Goal: Task Accomplishment & Management: Complete application form

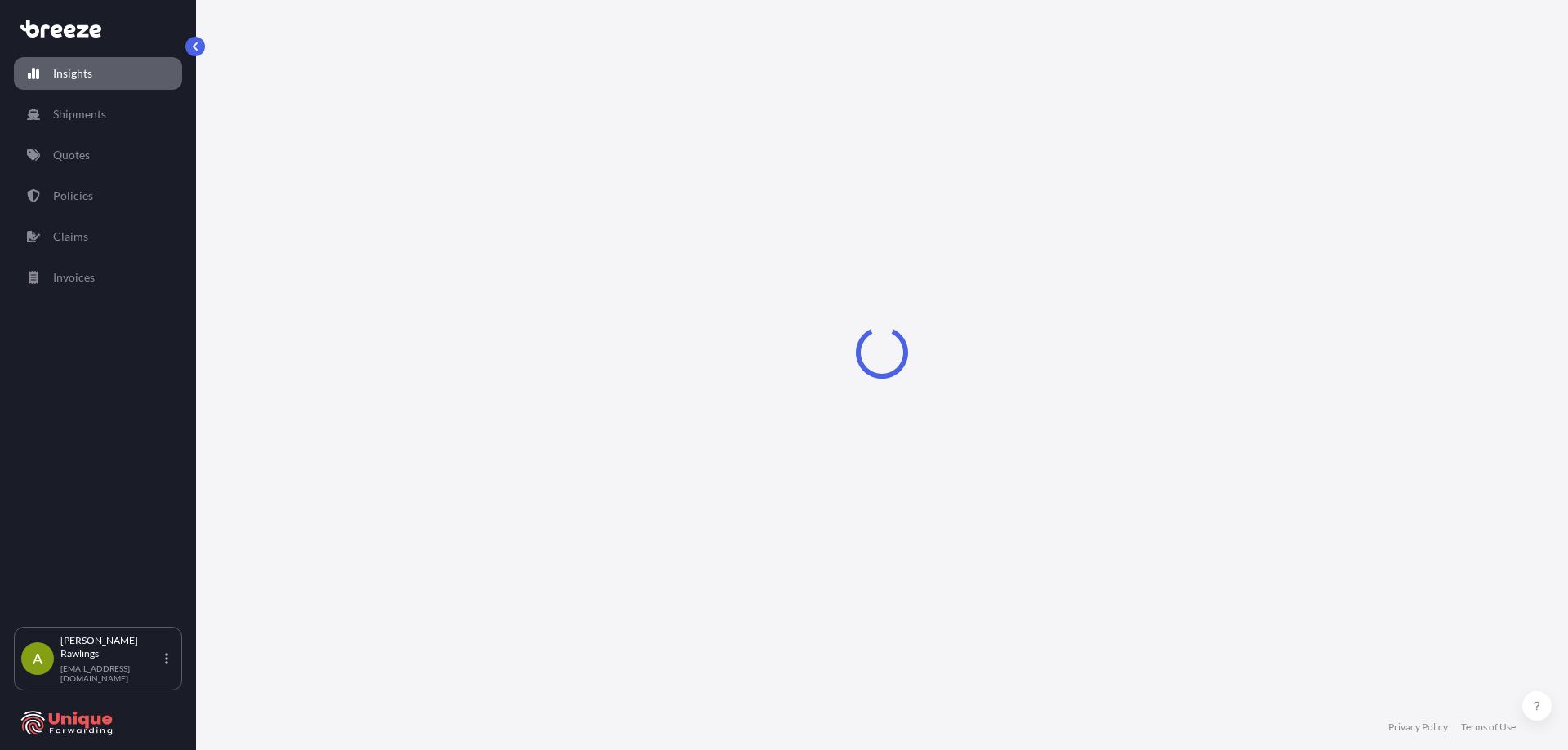
select select "2025"
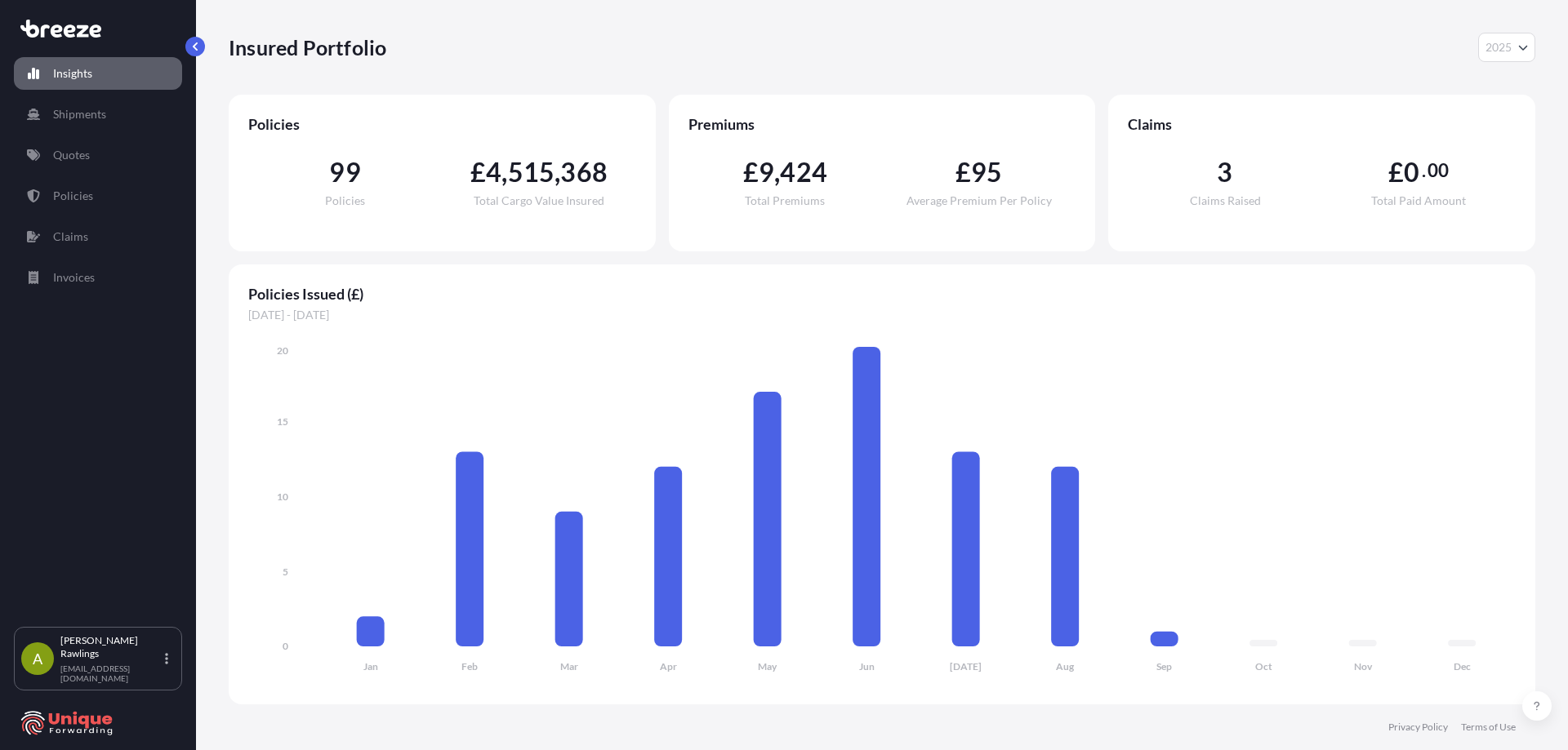
click at [871, 31] on div "Insured Portfolio 2025 2025 2024 2023 2022" at bounding box center [881, 47] width 1306 height 94
click at [86, 159] on p "Quotes" at bounding box center [71, 155] width 36 height 17
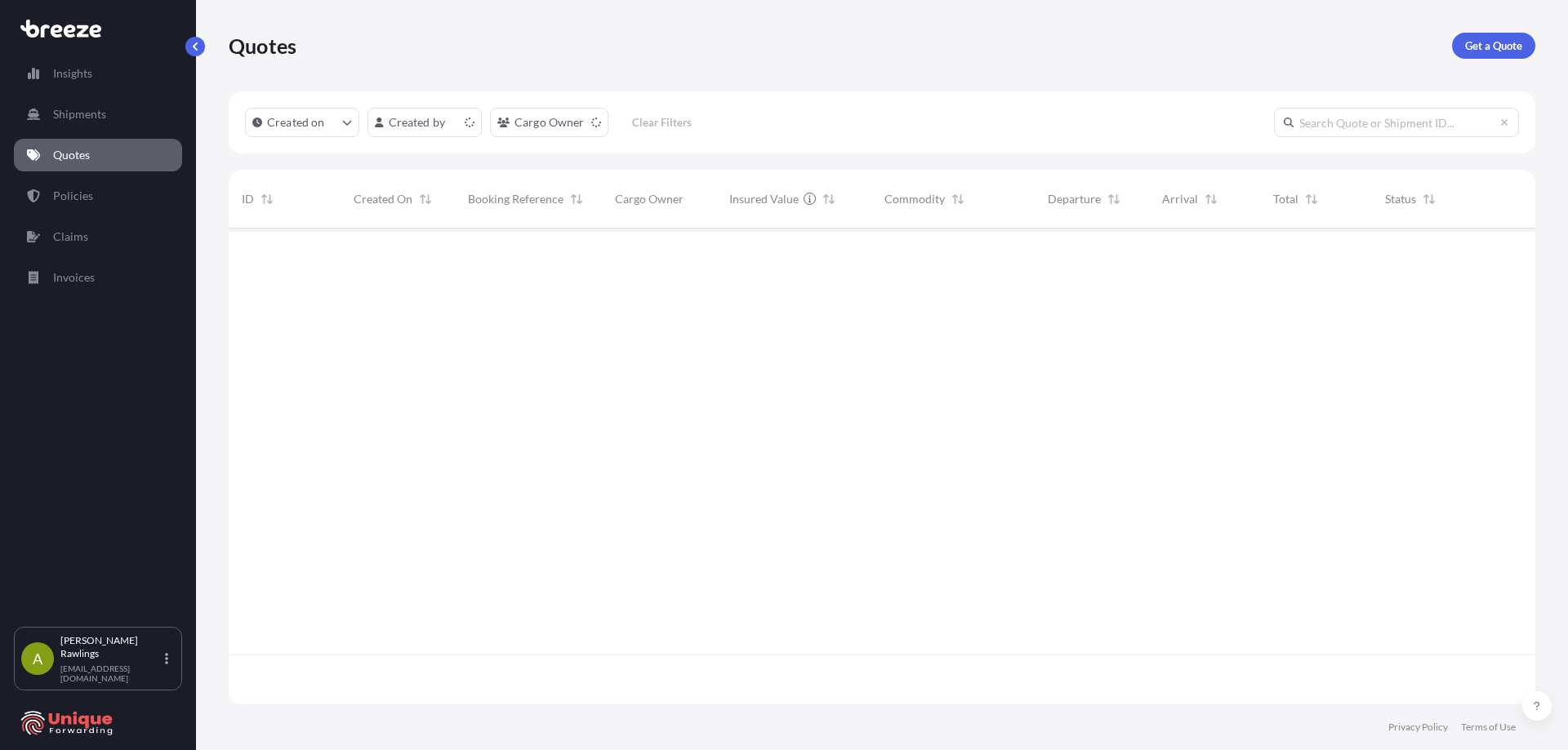
scroll to position [472, 1294]
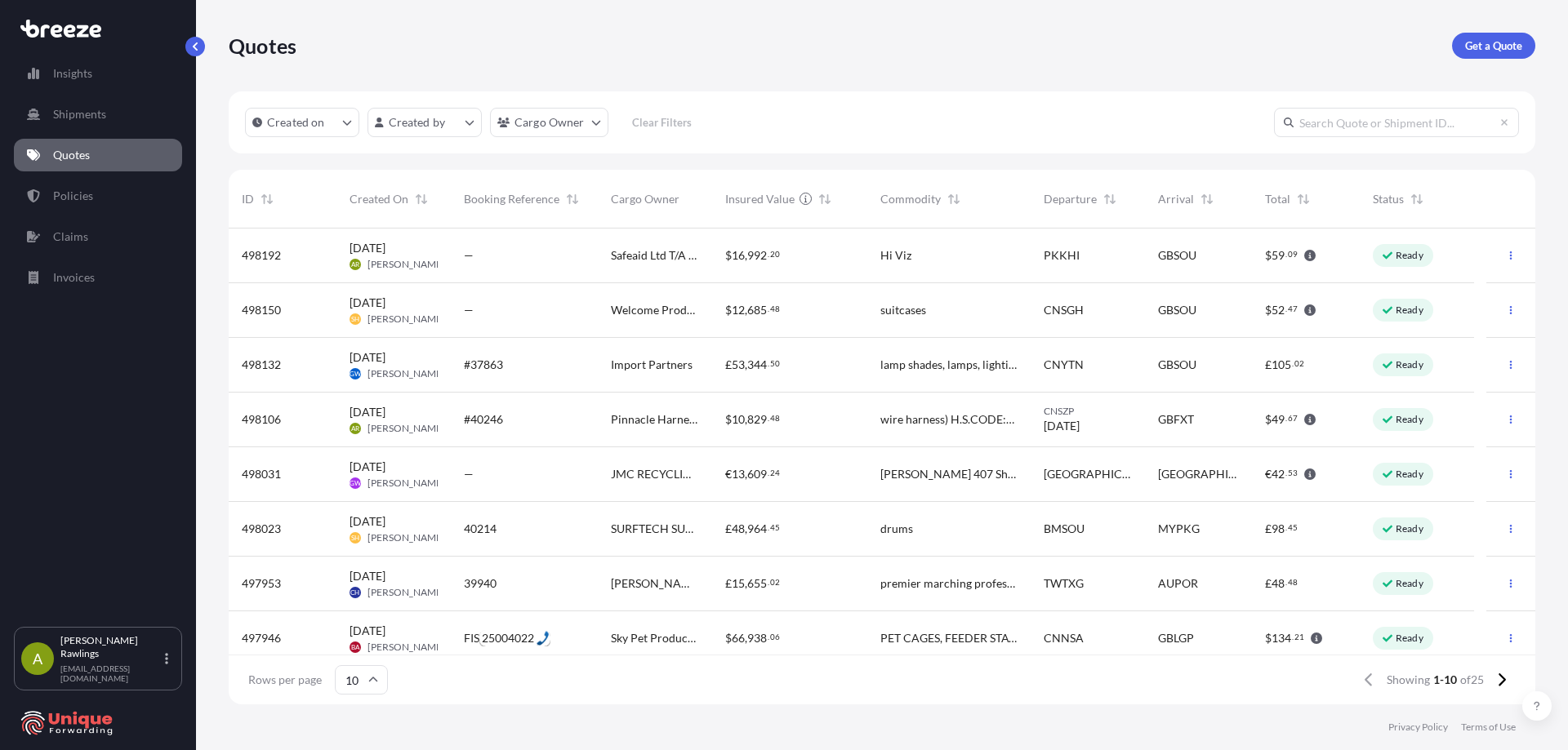
click at [1013, 256] on div "Hi Viz" at bounding box center [948, 255] width 137 height 17
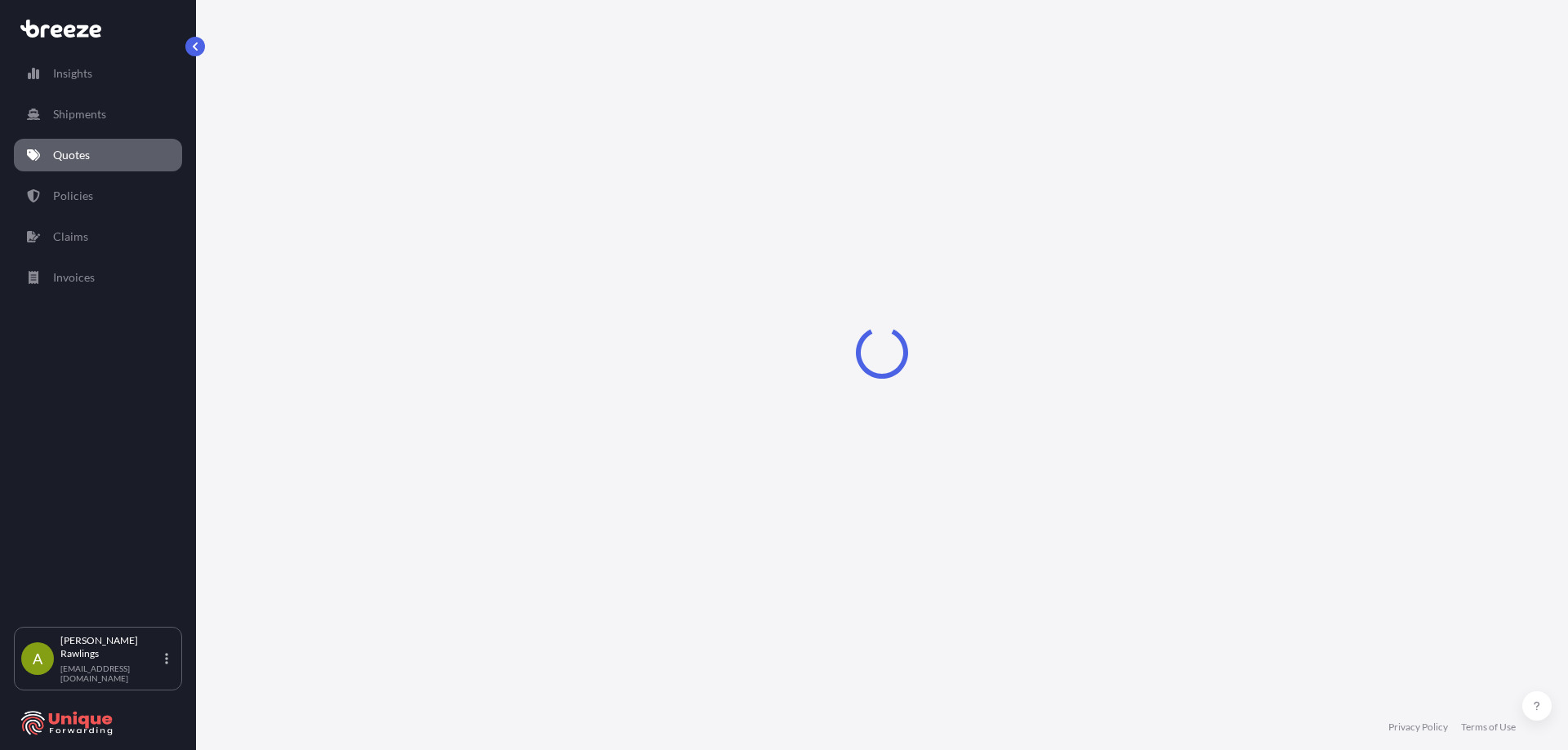
select select "Road"
select select "Sea"
select select "Road"
select select "1"
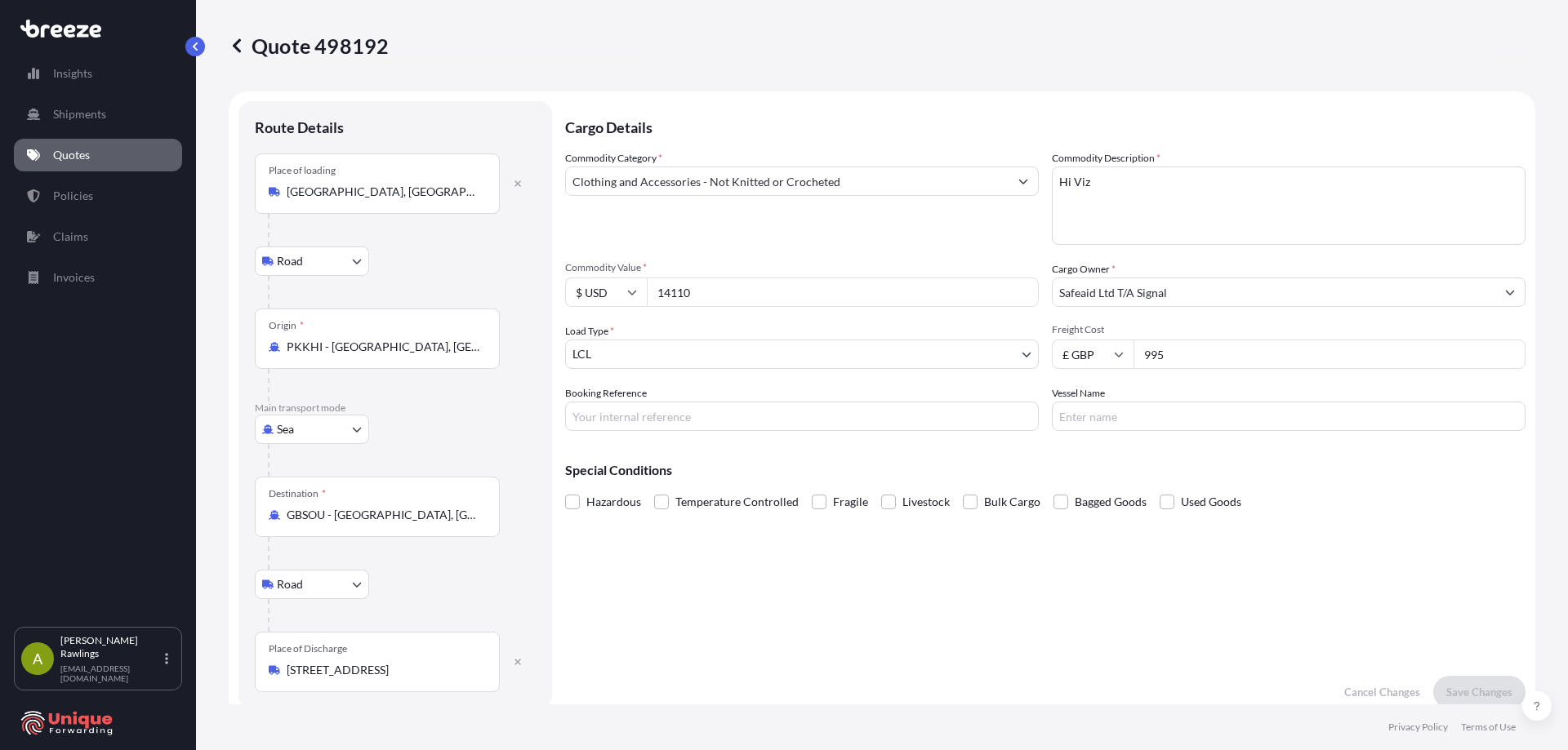
drag, startPoint x: 1190, startPoint y: 347, endPoint x: 1116, endPoint y: 341, distance: 74.2
click at [1116, 341] on div "£ GBP 995" at bounding box center [1287, 354] width 473 height 30
type input "2100"
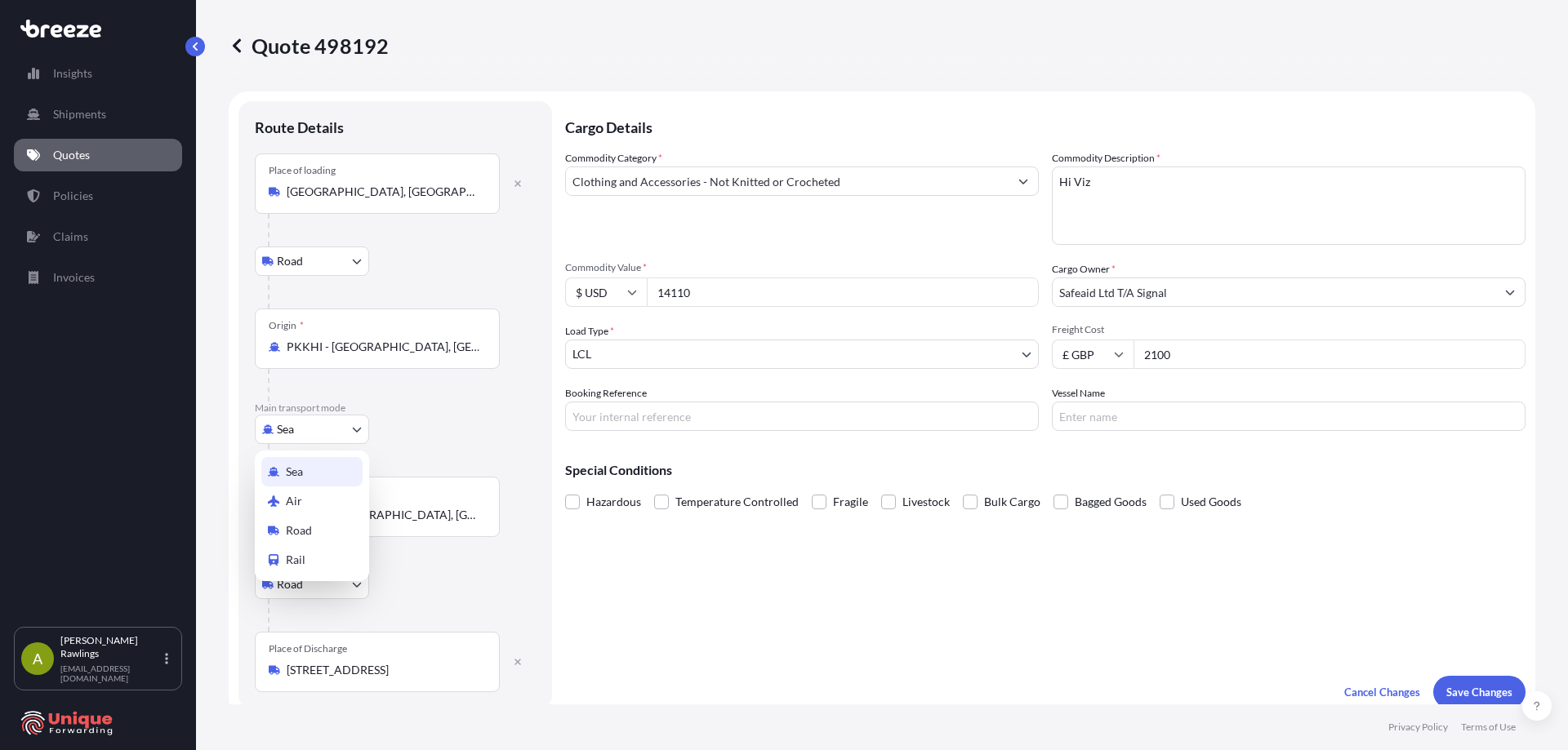
click at [324, 434] on body "Insights Shipments Quotes Policies Claims Invoices A [PERSON_NAME] [EMAIL_ADDRE…" at bounding box center [784, 375] width 1568 height 750
click at [301, 496] on div "Air" at bounding box center [311, 501] width 101 height 30
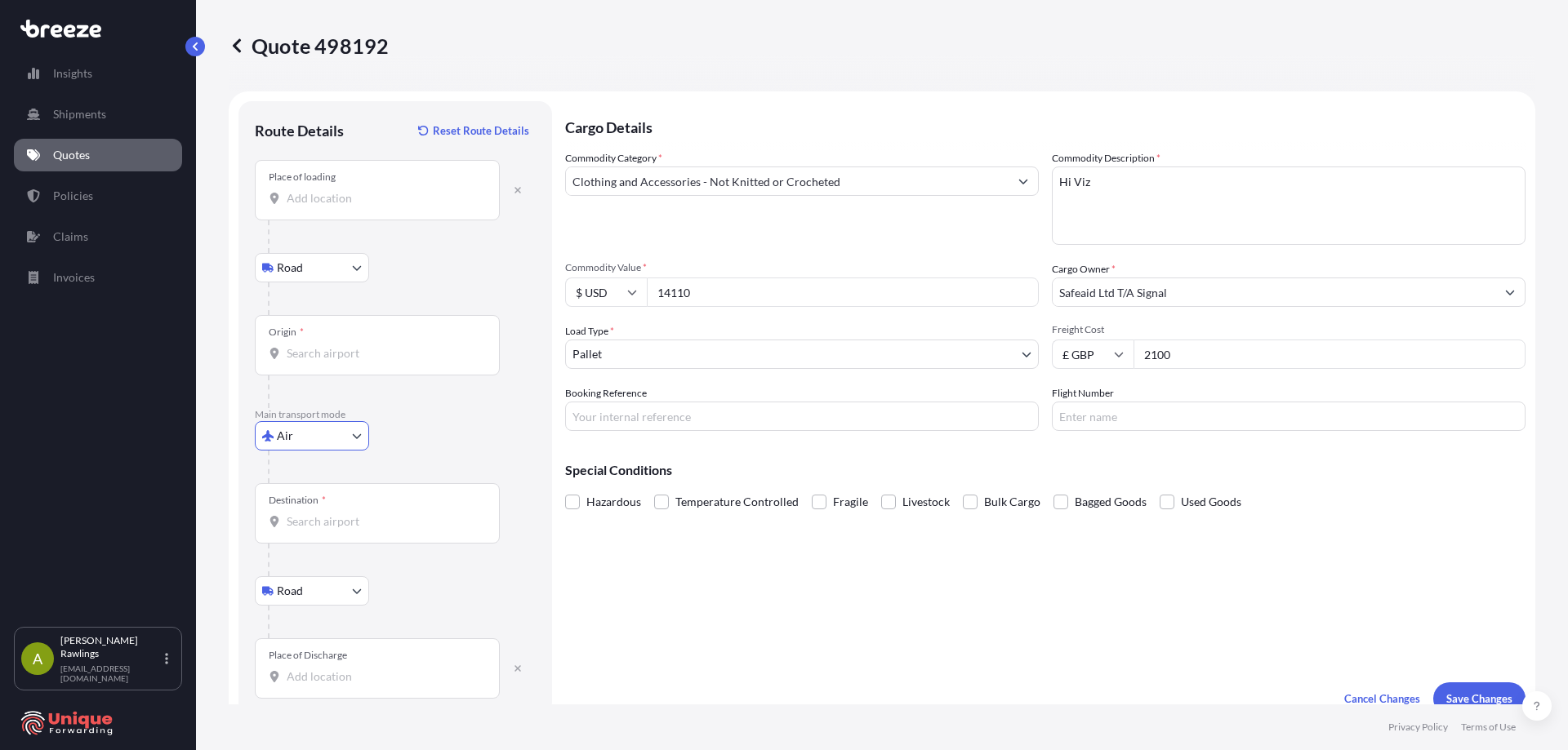
click at [325, 196] on input "Place of loading" at bounding box center [383, 198] width 193 height 17
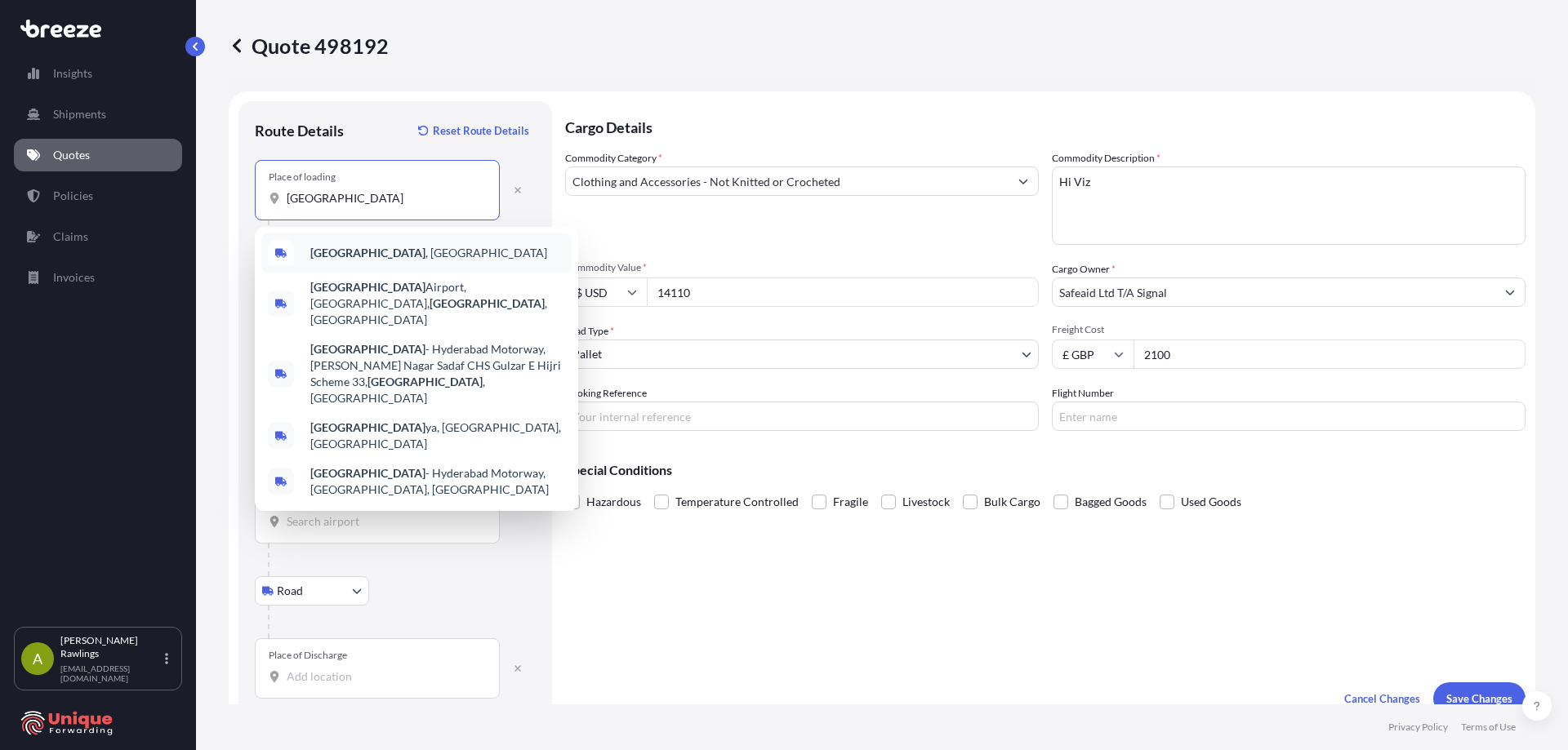
click at [382, 256] on span "[GEOGRAPHIC_DATA] , [GEOGRAPHIC_DATA]" at bounding box center [428, 253] width 237 height 17
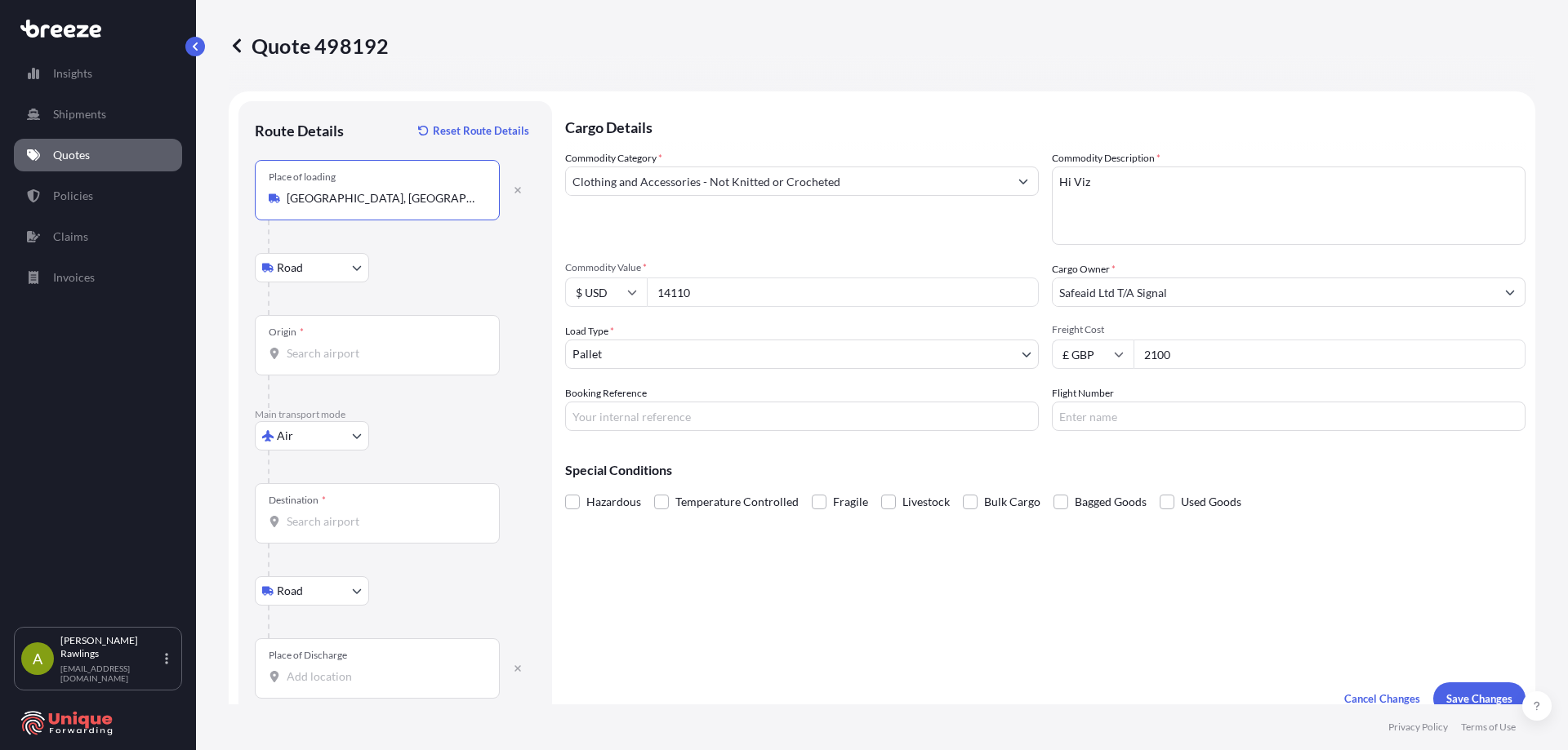
type input "[GEOGRAPHIC_DATA], [GEOGRAPHIC_DATA]"
click at [324, 355] on input "Origin *" at bounding box center [383, 353] width 193 height 17
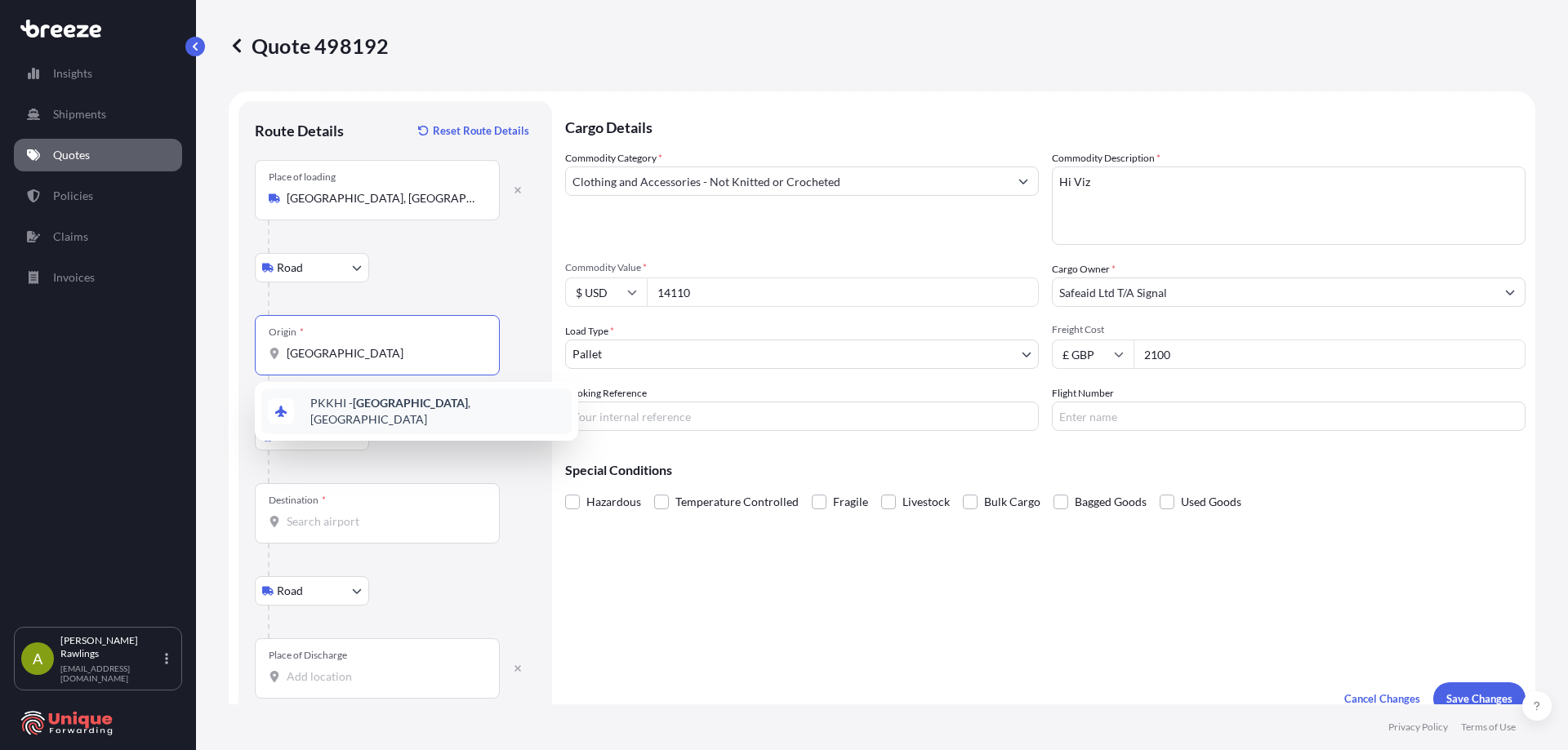
click at [352, 406] on span "PKKHI - [GEOGRAPHIC_DATA] , [GEOGRAPHIC_DATA]" at bounding box center [437, 410] width 255 height 32
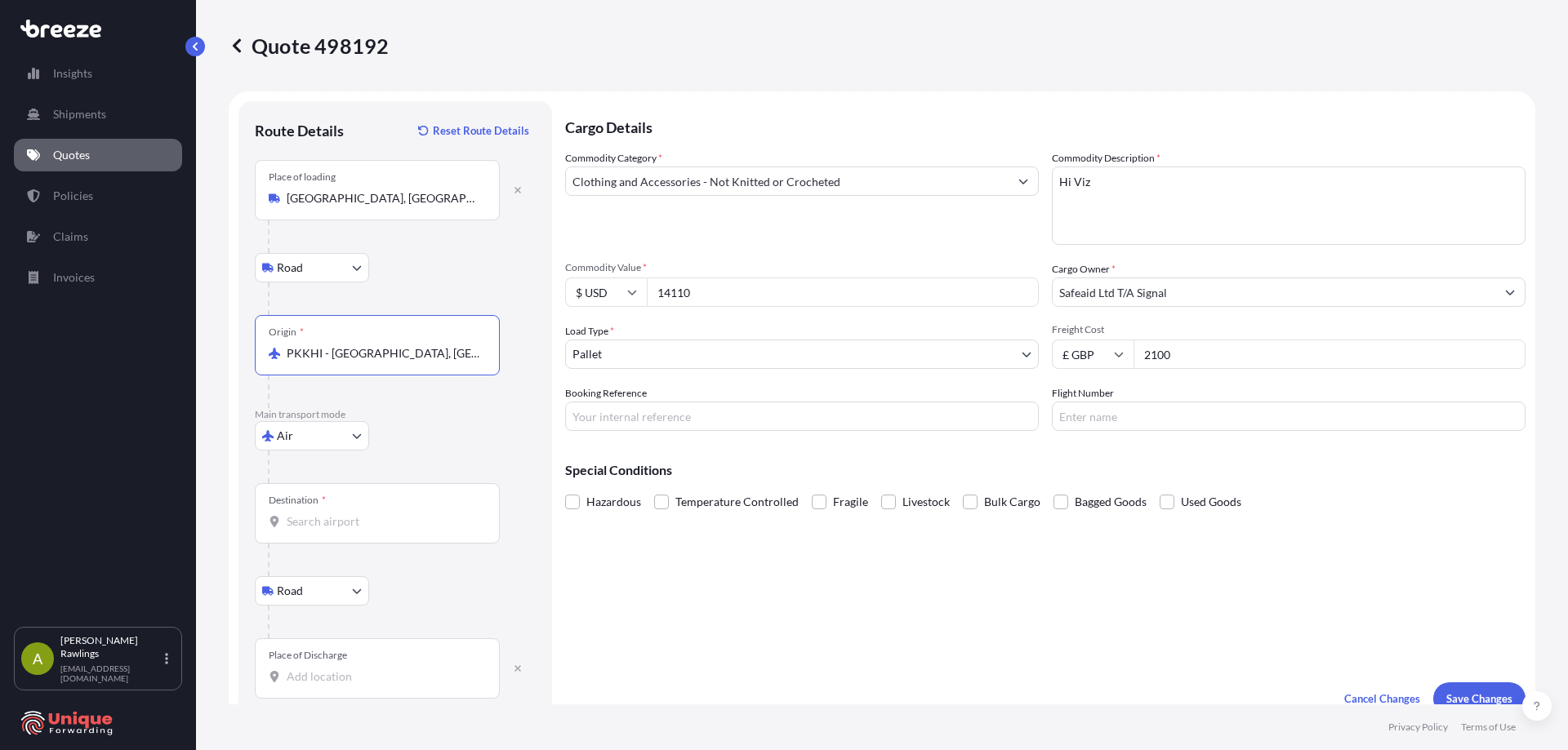
type input "PKKHI - [GEOGRAPHIC_DATA], [GEOGRAPHIC_DATA]"
click at [341, 530] on input "Destination *" at bounding box center [383, 522] width 193 height 17
type input "GBLHR - Heathrow Apt/[GEOGRAPHIC_DATA], [GEOGRAPHIC_DATA]"
click at [349, 682] on input "Place of Discharge" at bounding box center [383, 676] width 193 height 17
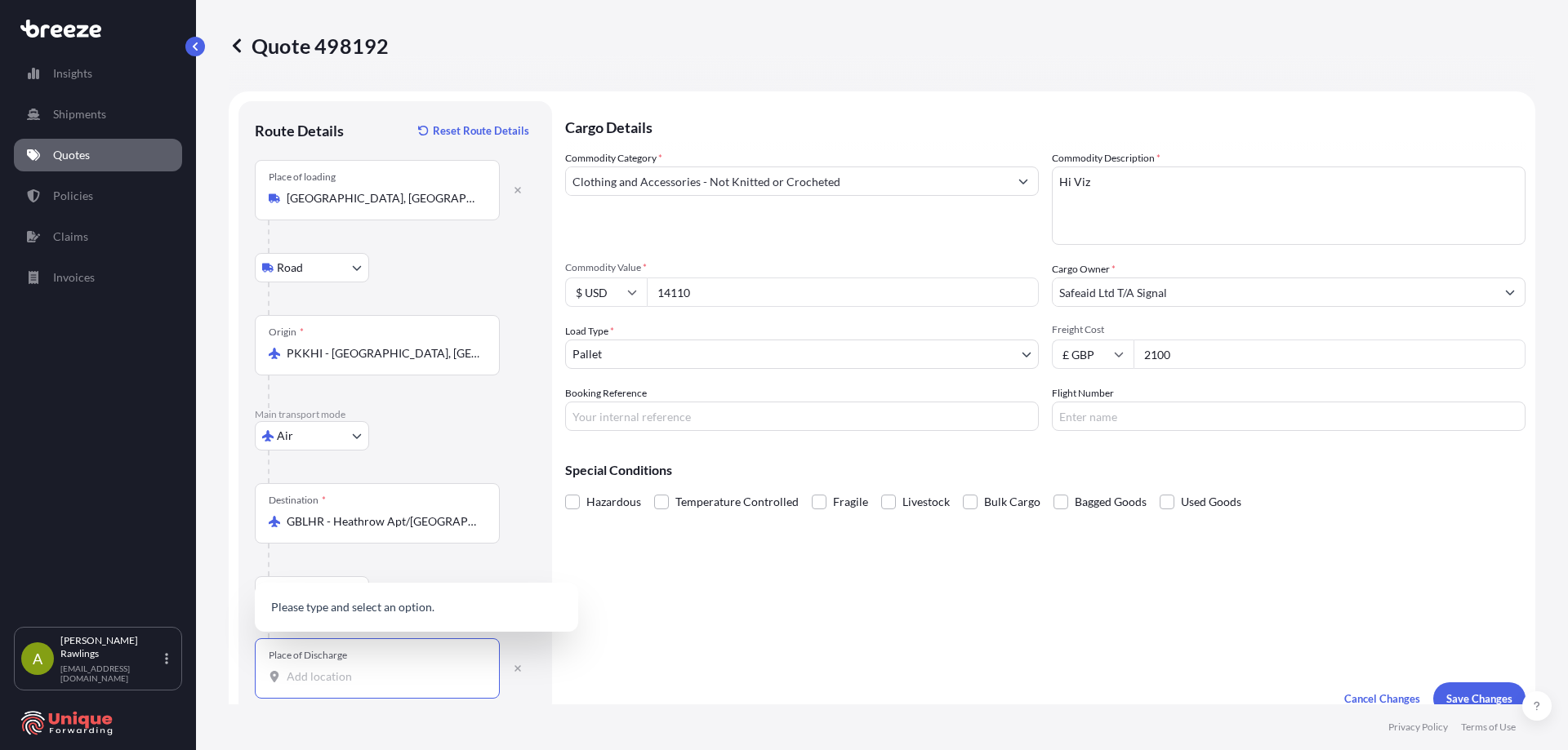
click at [327, 675] on input "Place of Discharge" at bounding box center [383, 676] width 193 height 17
paste input "PO7 7UP"
click at [377, 606] on span "[STREET_ADDRESS]" at bounding box center [437, 594] width 255 height 49
type input "[STREET_ADDRESS]"
click at [1273, 74] on div "Quote 498192" at bounding box center [881, 45] width 1306 height 92
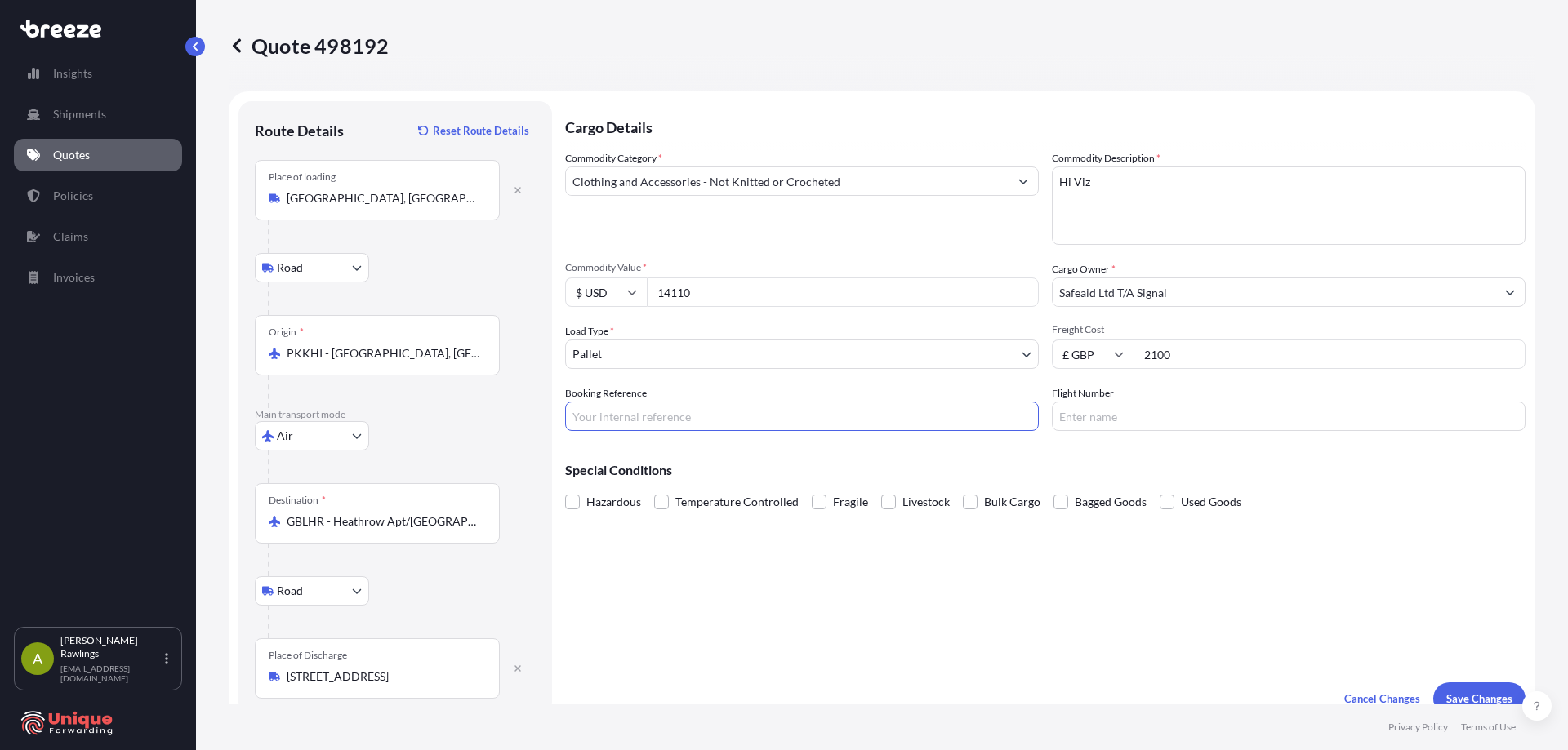
click at [716, 419] on input "Booking Reference" at bounding box center [801, 416] width 473 height 30
paste input "40302"
type input "#40302"
click at [912, 600] on div "Cargo Details Commodity Category * Clothing and Accessories - Not Knitted or Cr…" at bounding box center [1045, 408] width 961 height 614
click at [1475, 690] on button "Save Changes" at bounding box center [1479, 698] width 93 height 32
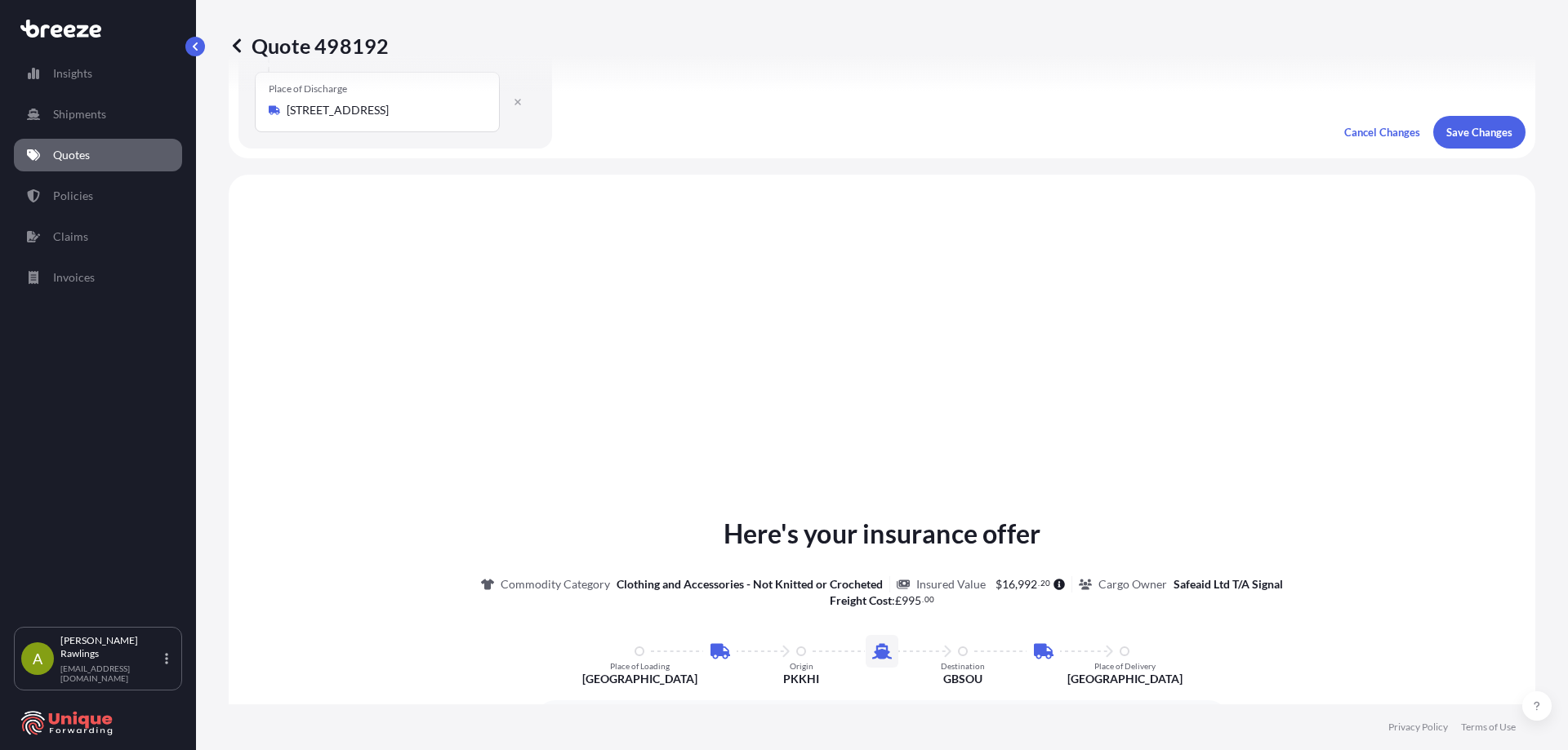
scroll to position [659, 0]
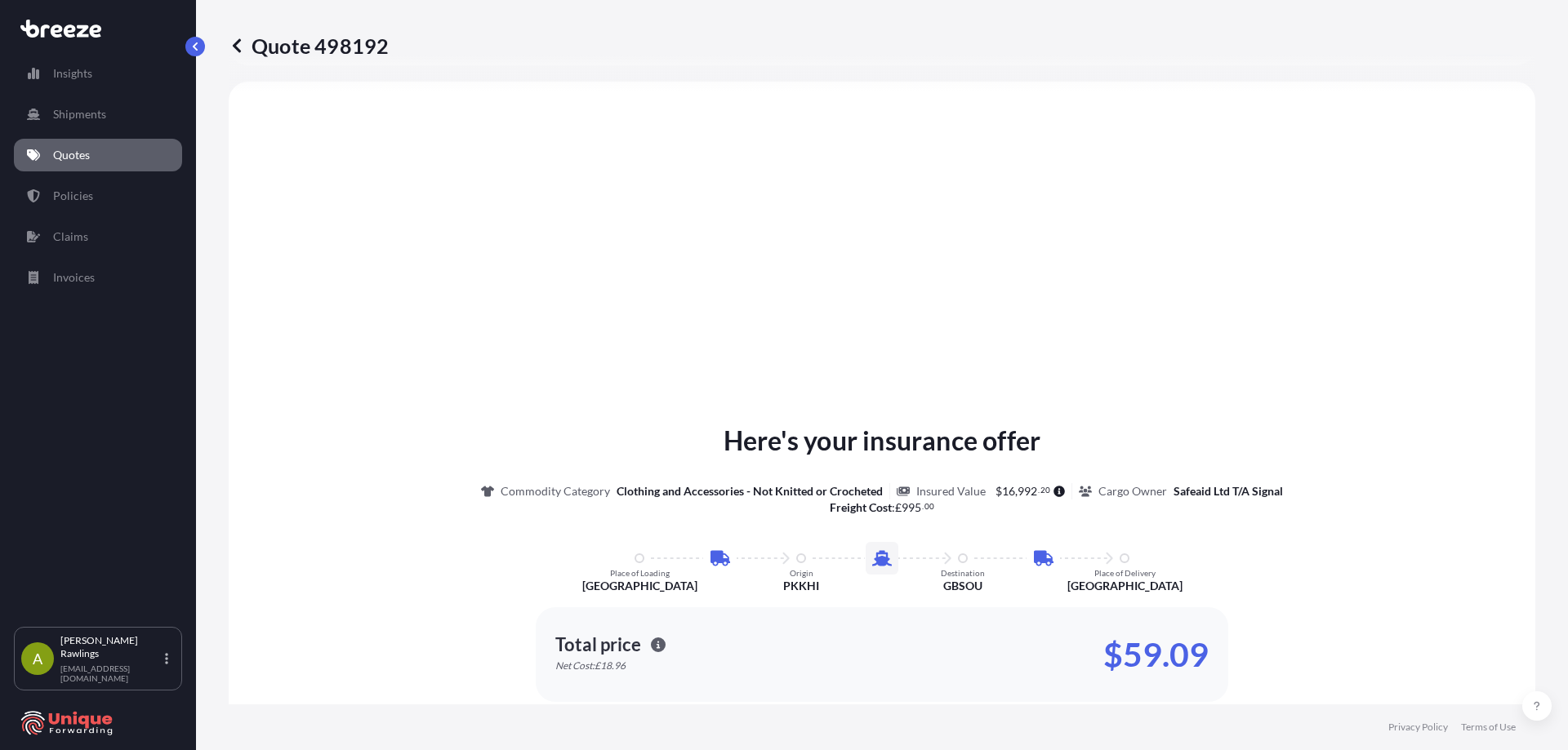
select select "Road"
select select "Air"
select select "Road"
select select "1"
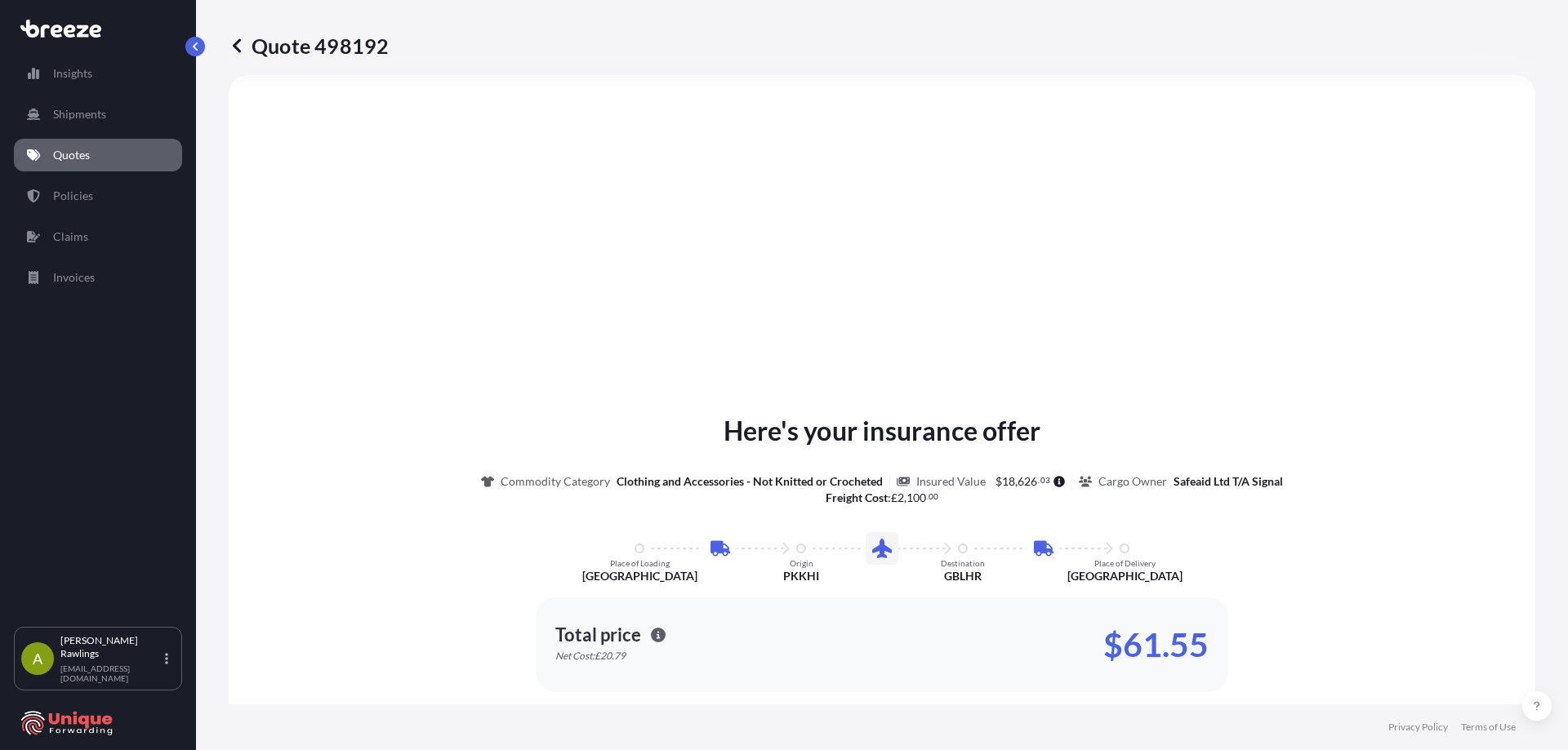
click at [652, 634] on icon "button" at bounding box center [658, 635] width 15 height 15
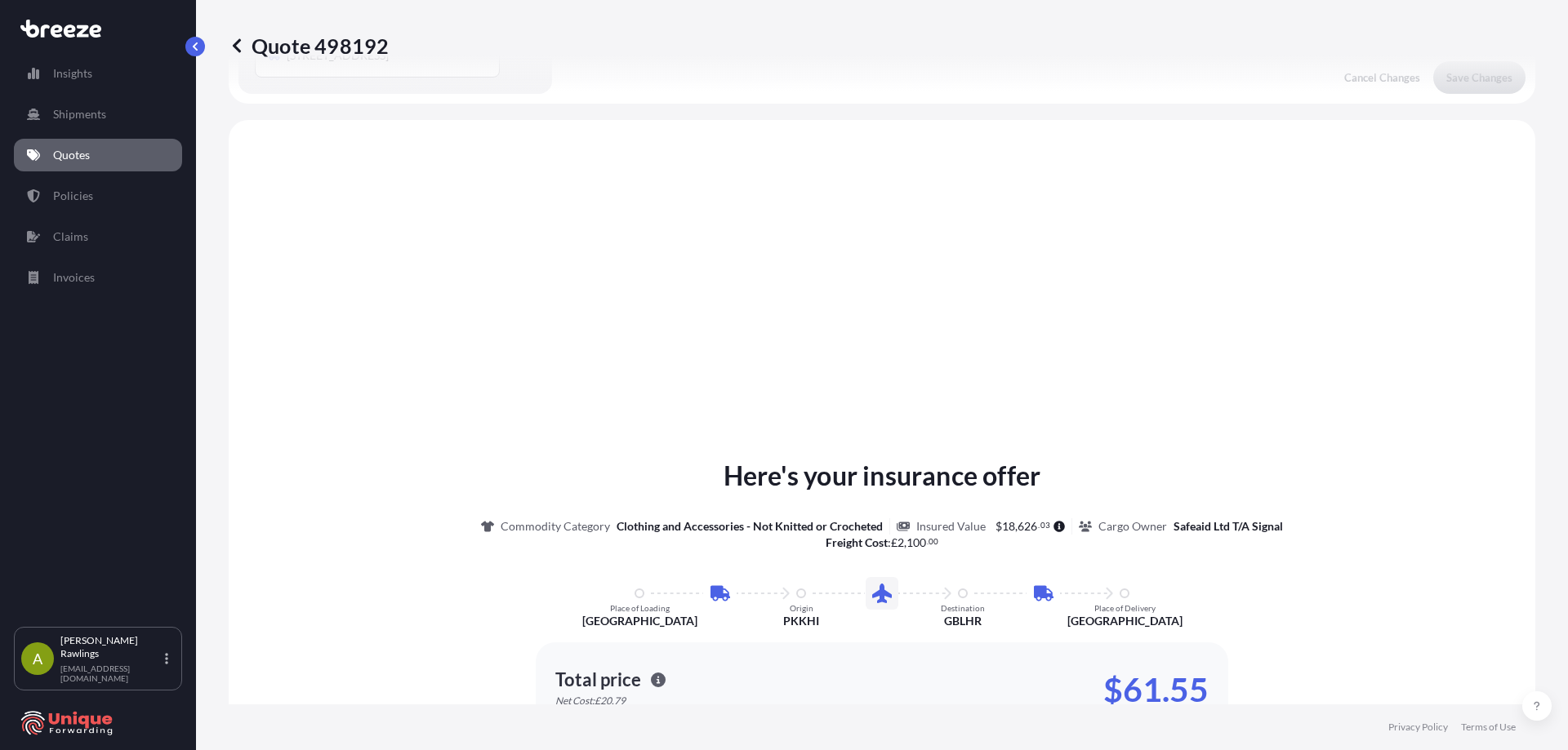
scroll to position [817, 0]
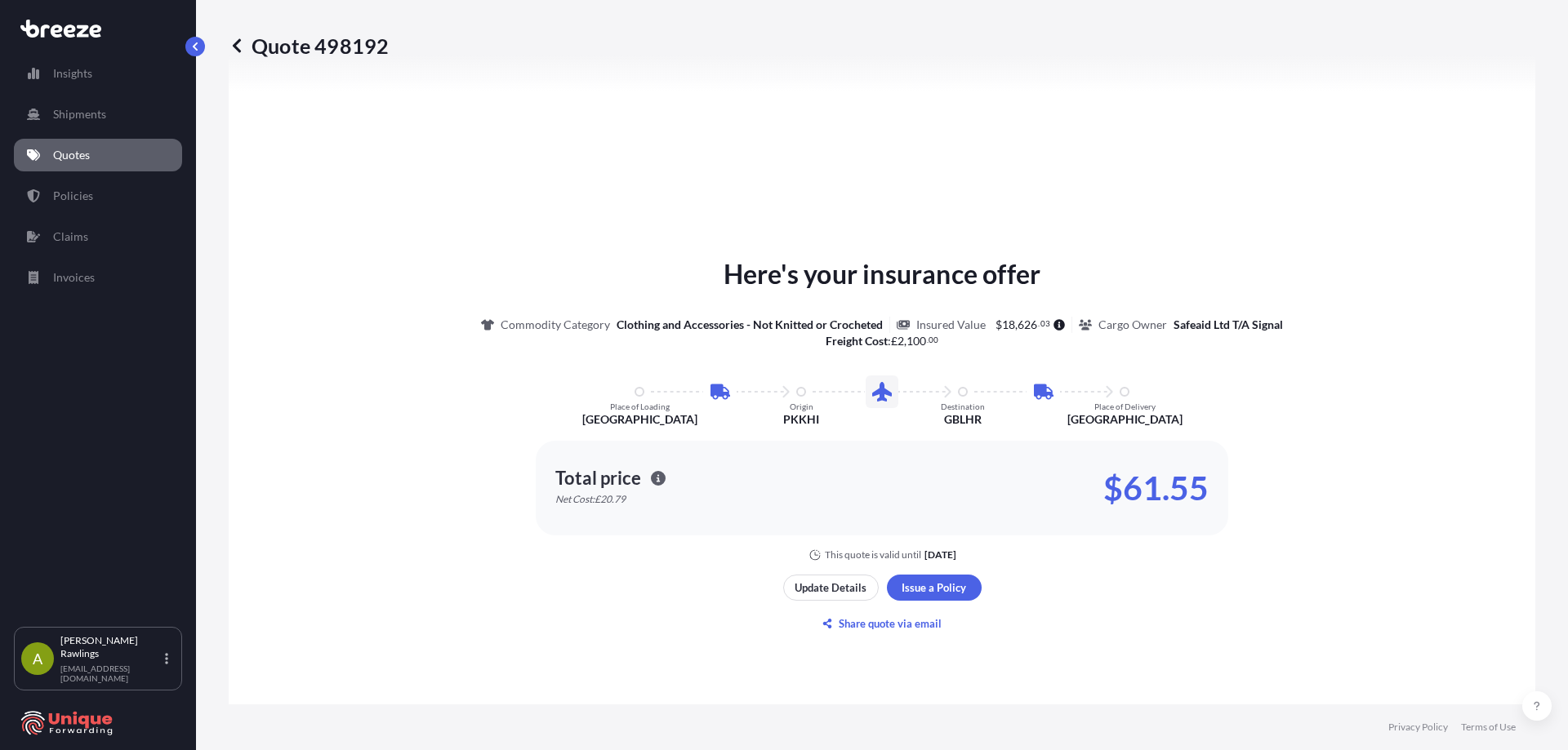
click at [92, 152] on link "Quotes" at bounding box center [97, 155] width 168 height 32
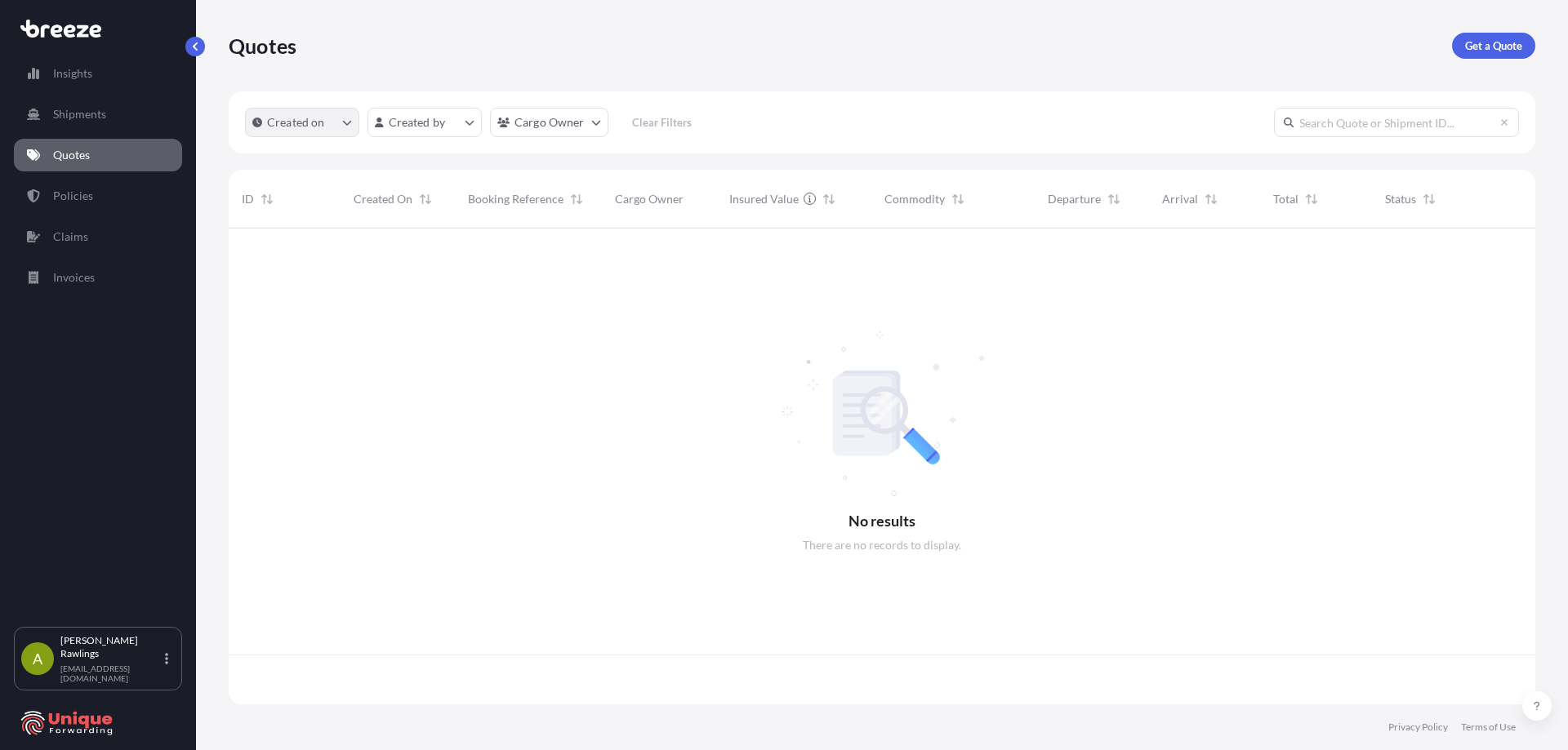
scroll to position [472, 1294]
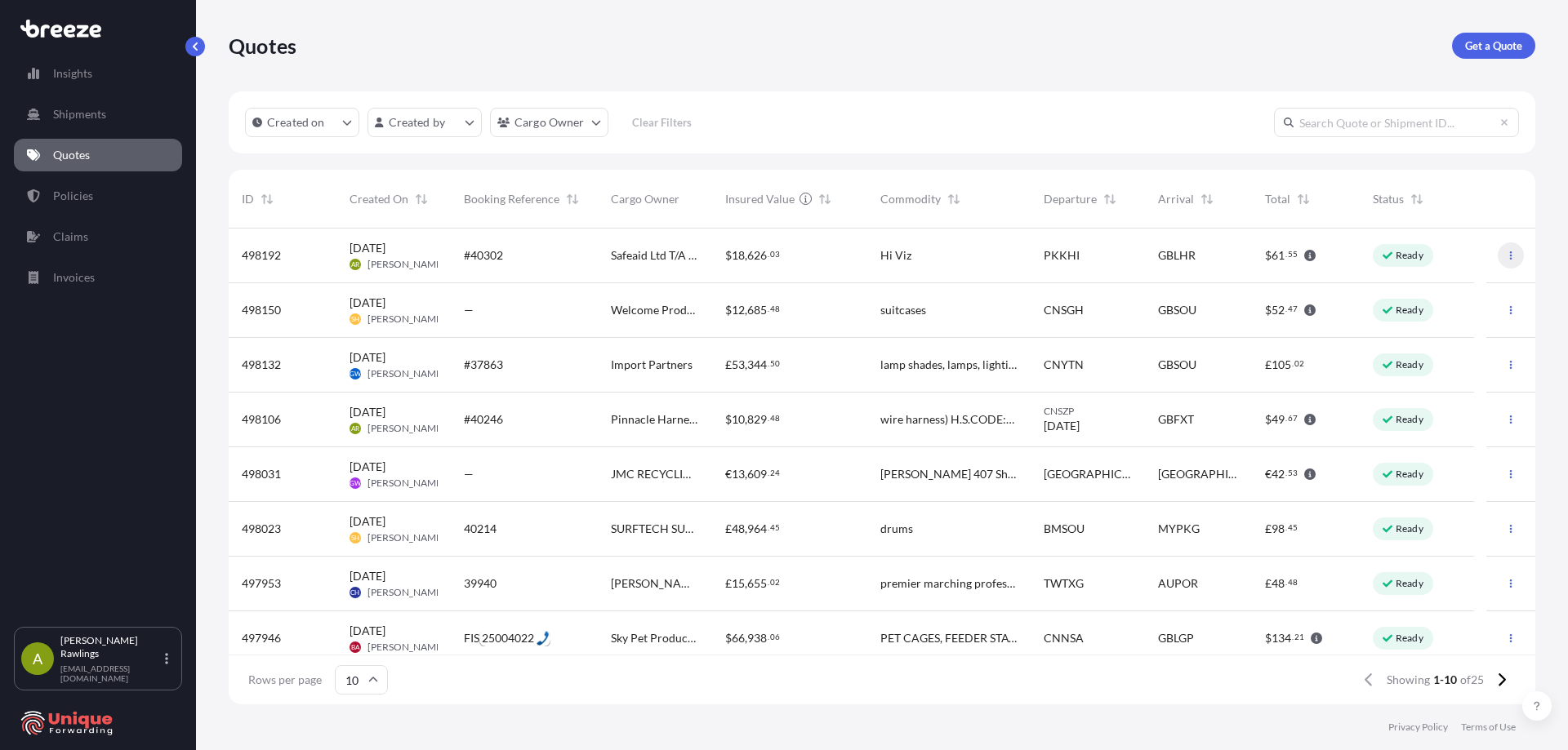
click at [1506, 256] on icon "button" at bounding box center [1511, 256] width 10 height 10
click at [1434, 286] on p "Duplicate quote" at bounding box center [1433, 288] width 82 height 17
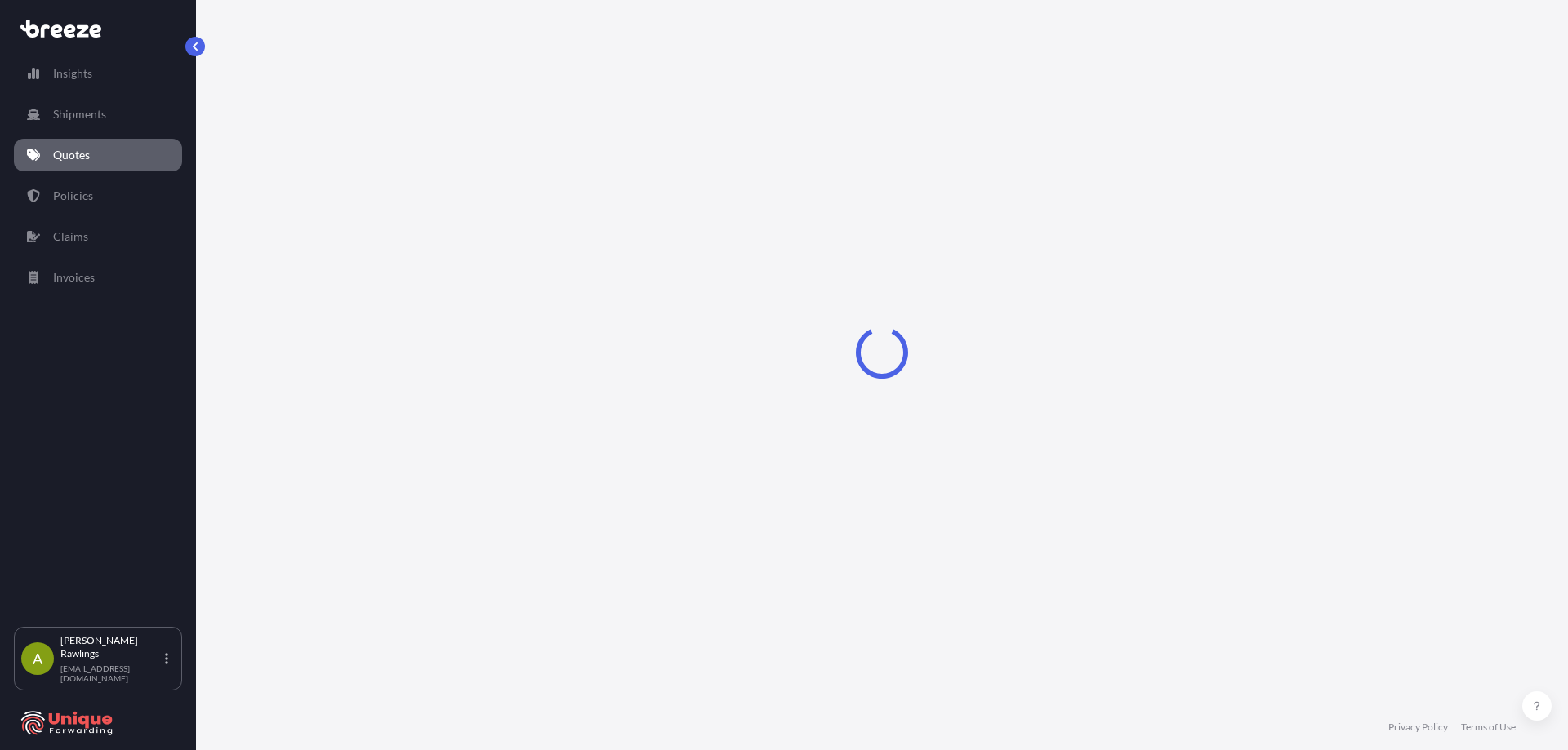
select select "Road"
select select "Air"
select select "Road"
select select "1"
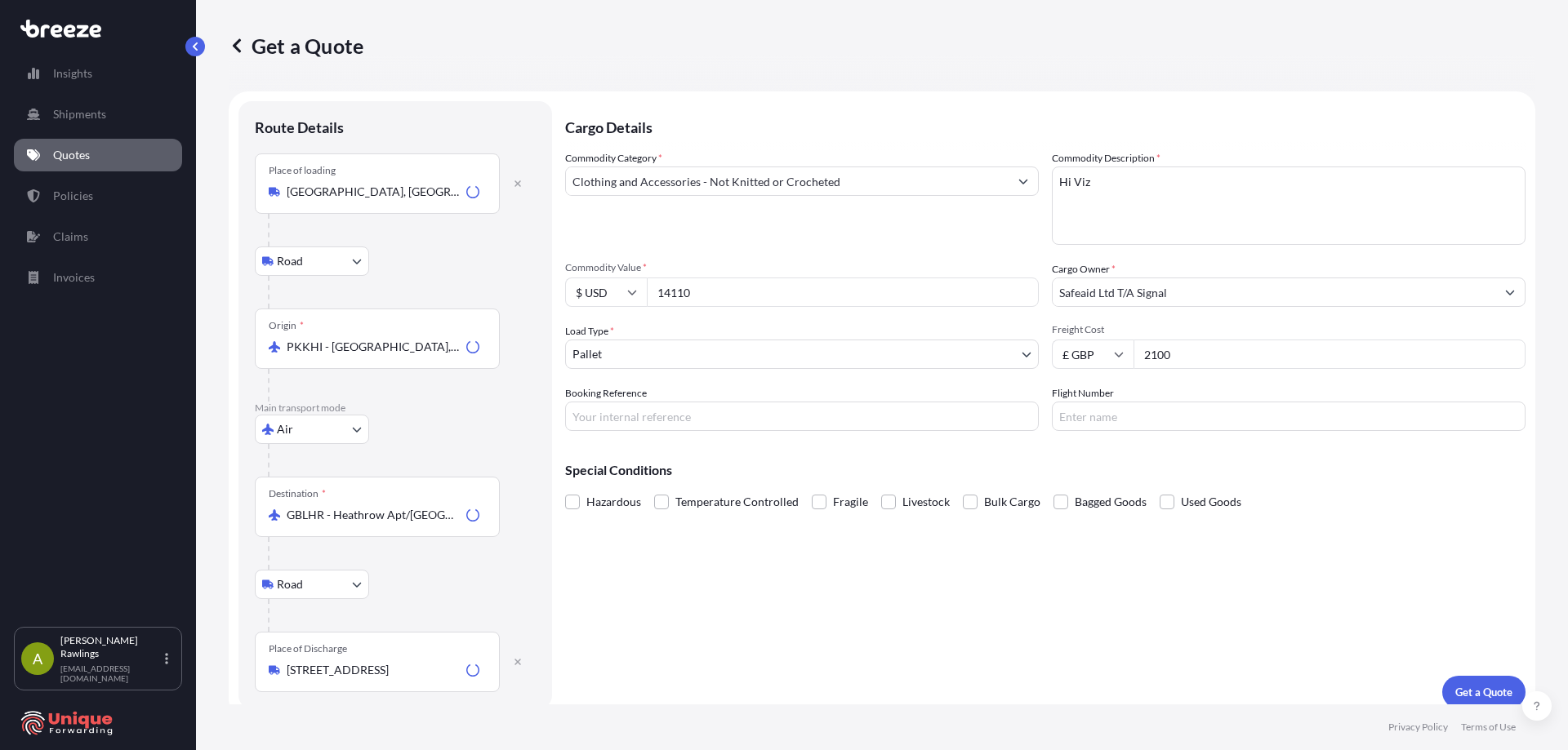
scroll to position [14, 0]
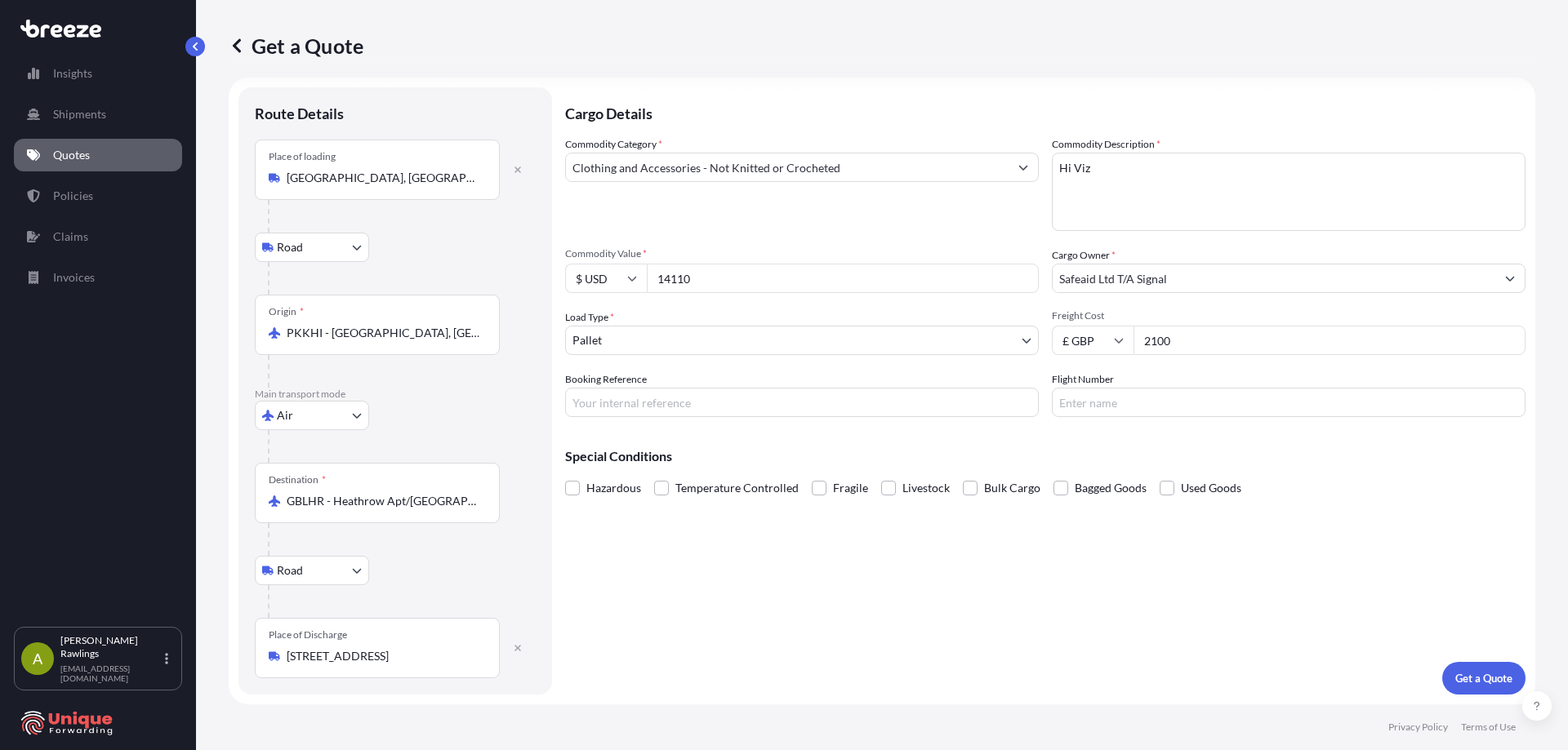
click at [319, 406] on body "Insights Shipments Quotes Policies Claims Invoices A [PERSON_NAME] [EMAIL_ADDRE…" at bounding box center [784, 375] width 1568 height 750
click at [303, 467] on div "Sea" at bounding box center [311, 458] width 101 height 30
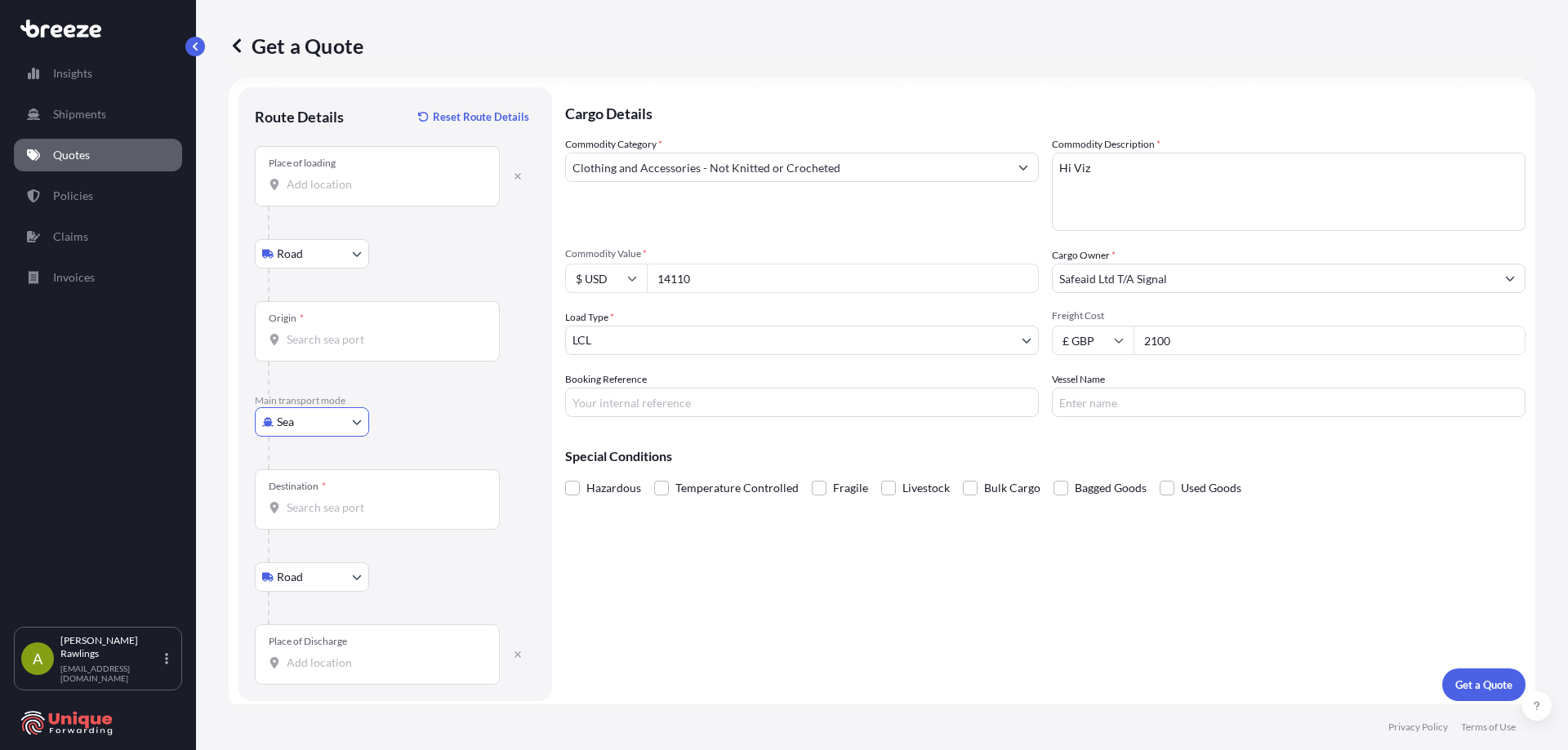
click at [313, 189] on input "Place of loading" at bounding box center [383, 184] width 193 height 17
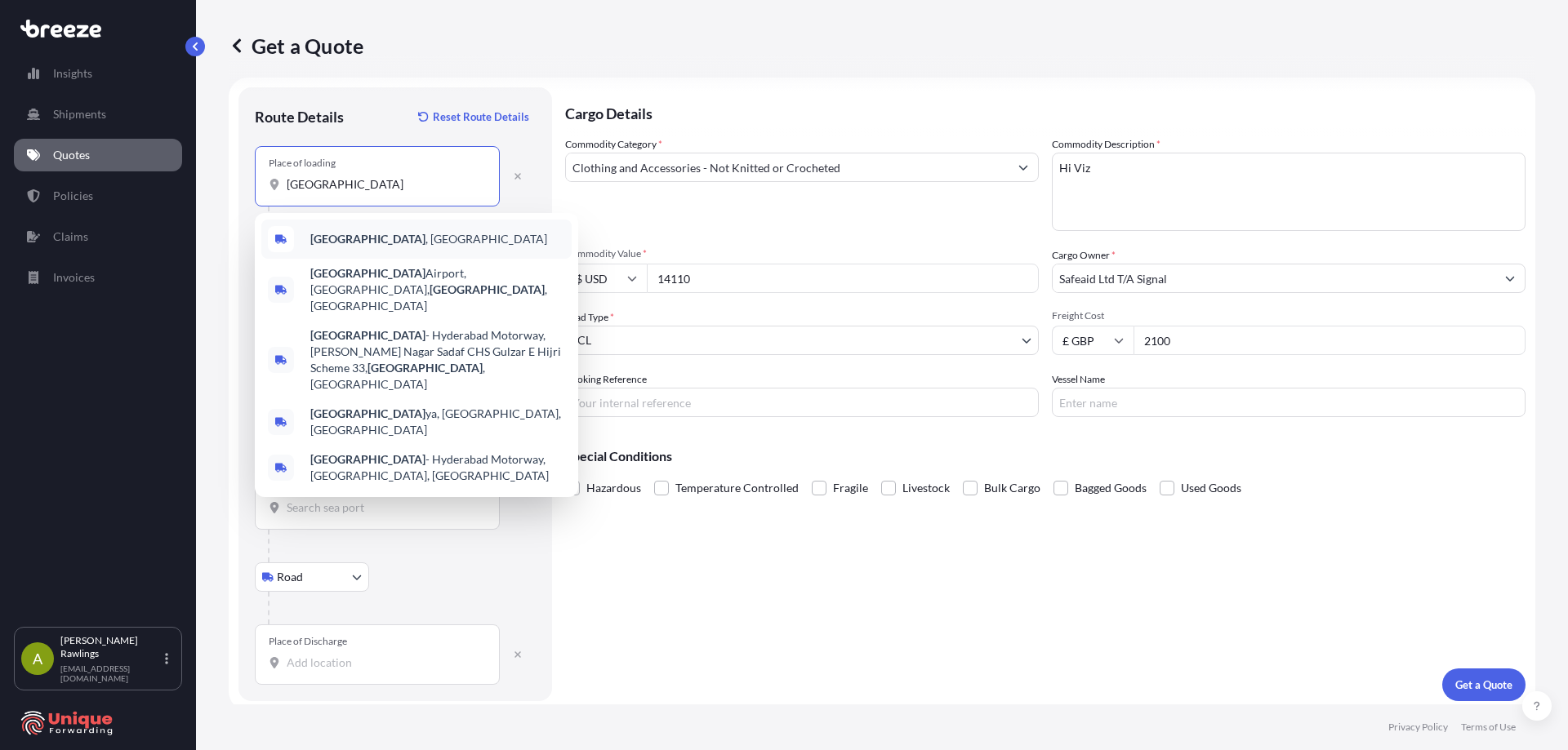
click at [357, 244] on span "[GEOGRAPHIC_DATA] , [GEOGRAPHIC_DATA]" at bounding box center [428, 239] width 237 height 17
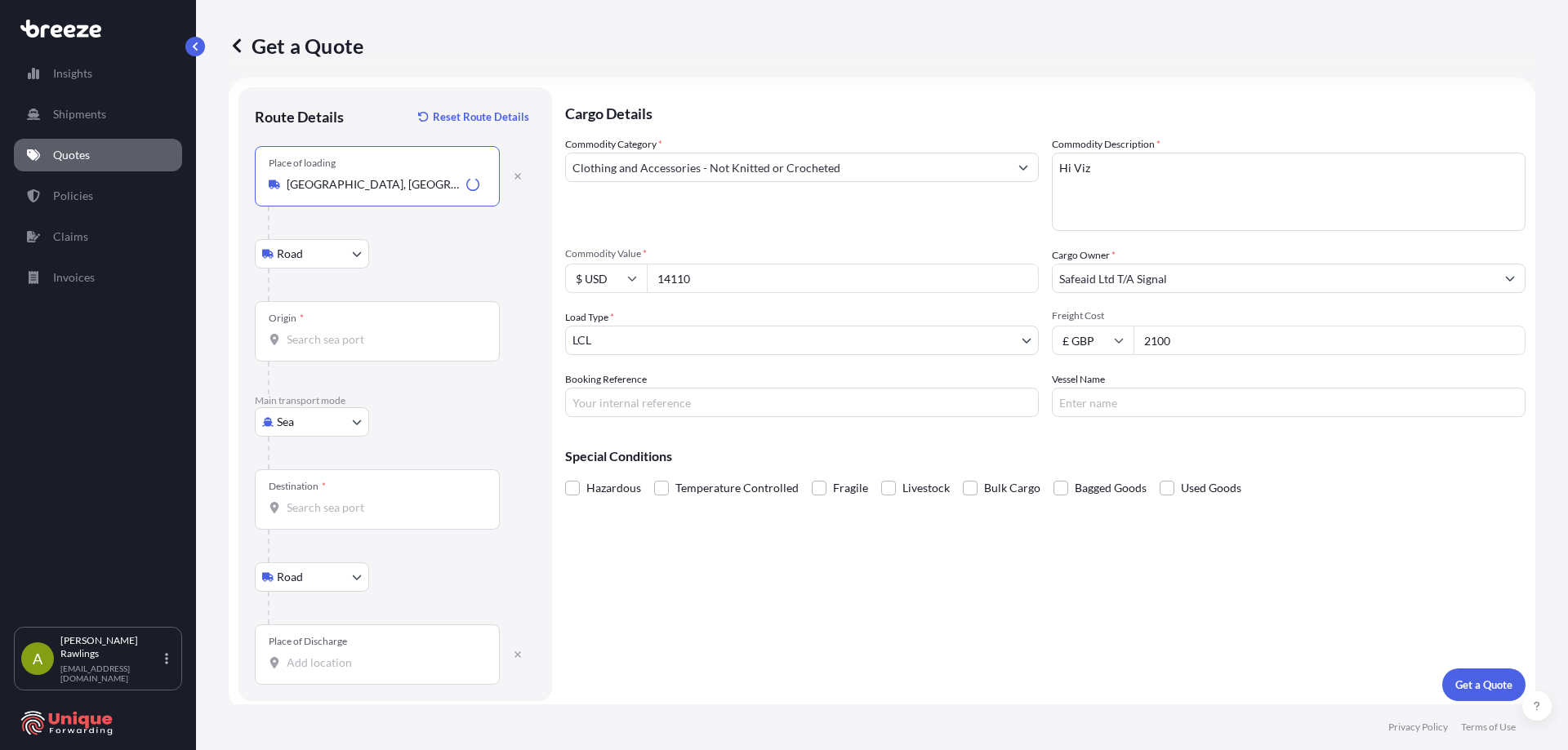
type input "[GEOGRAPHIC_DATA], [GEOGRAPHIC_DATA]"
click at [332, 340] on input "Origin *" at bounding box center [383, 340] width 193 height 17
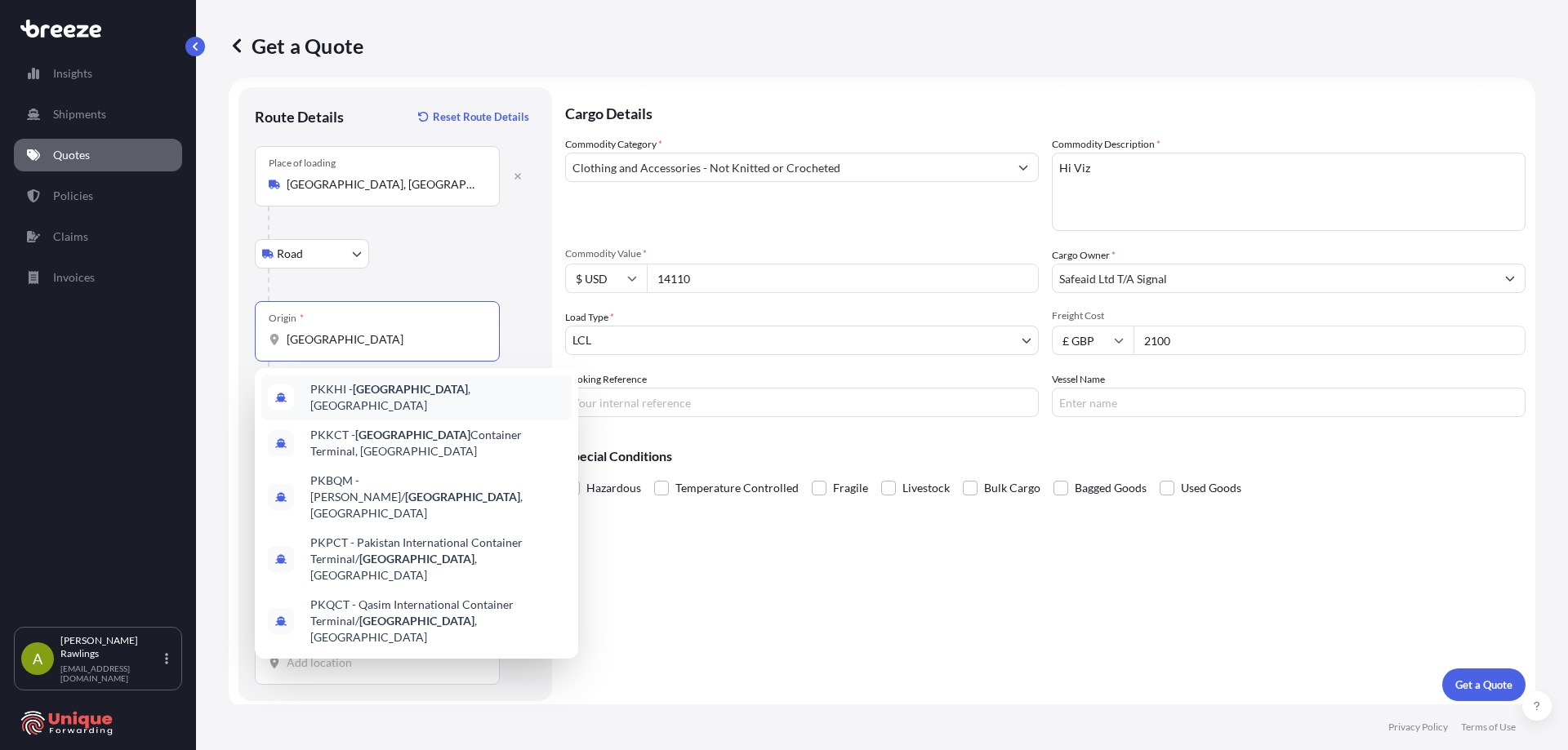
click at [367, 385] on div "PKKHI - [GEOGRAPHIC_DATA] , [GEOGRAPHIC_DATA]" at bounding box center [415, 398] width 310 height 45
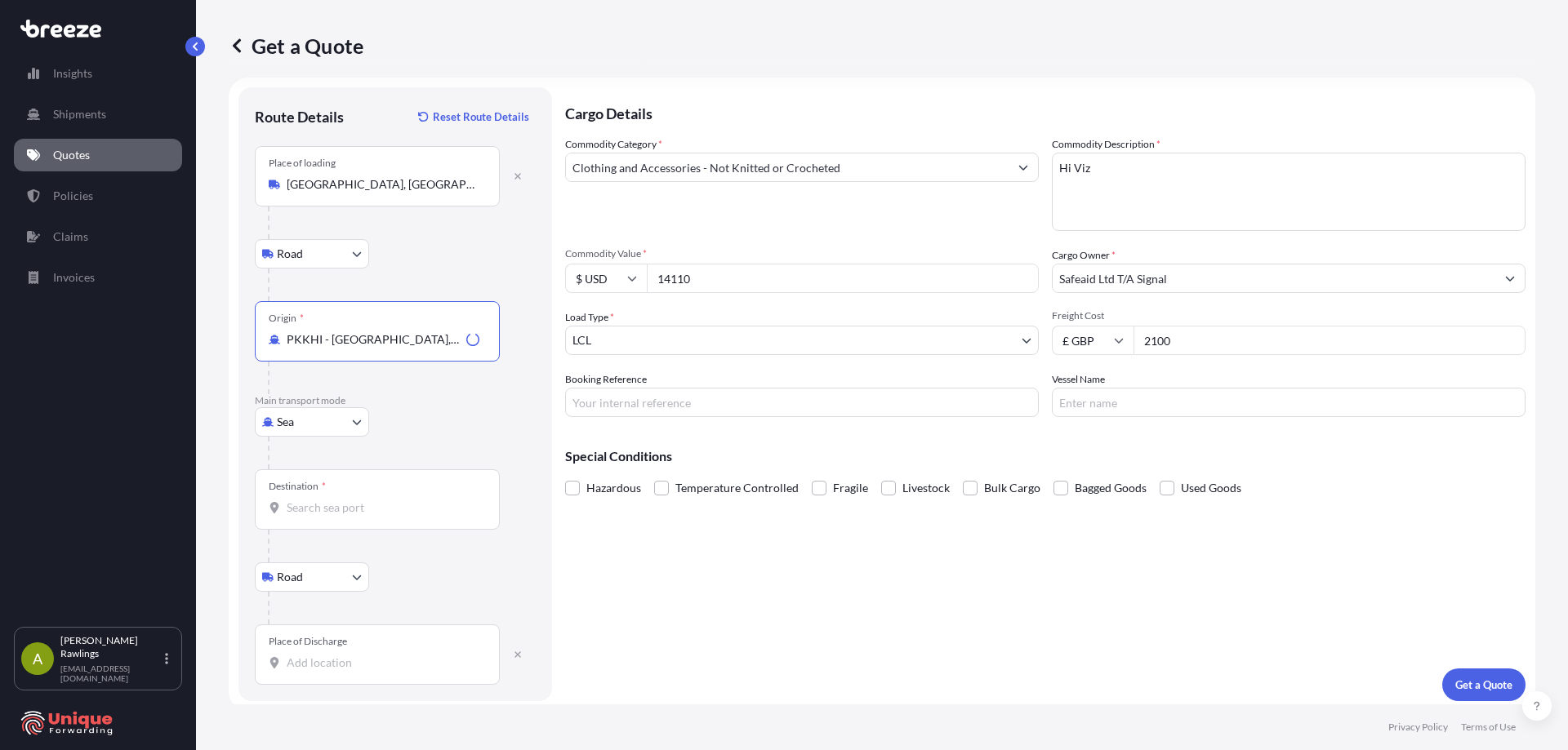
type input "PKKHI - [GEOGRAPHIC_DATA], [GEOGRAPHIC_DATA]"
click at [318, 505] on div "Destination *" at bounding box center [377, 499] width 245 height 60
click at [319, 515] on input "Destination *" at bounding box center [383, 508] width 193 height 17
click at [319, 514] on input "Destination *" at bounding box center [383, 508] width 193 height 17
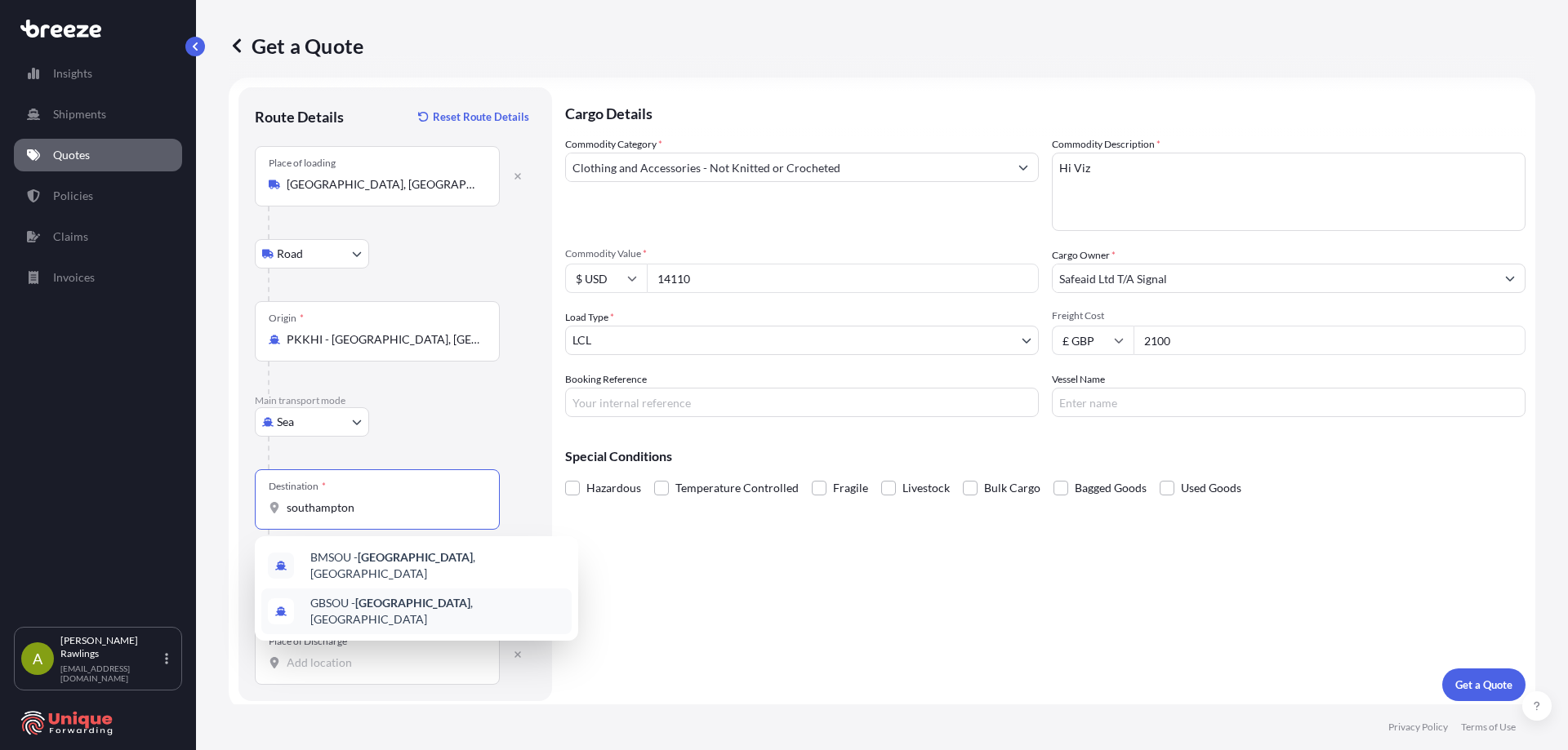
click at [505, 602] on span "GBSOU - [GEOGRAPHIC_DATA] , [GEOGRAPHIC_DATA]" at bounding box center [437, 611] width 255 height 32
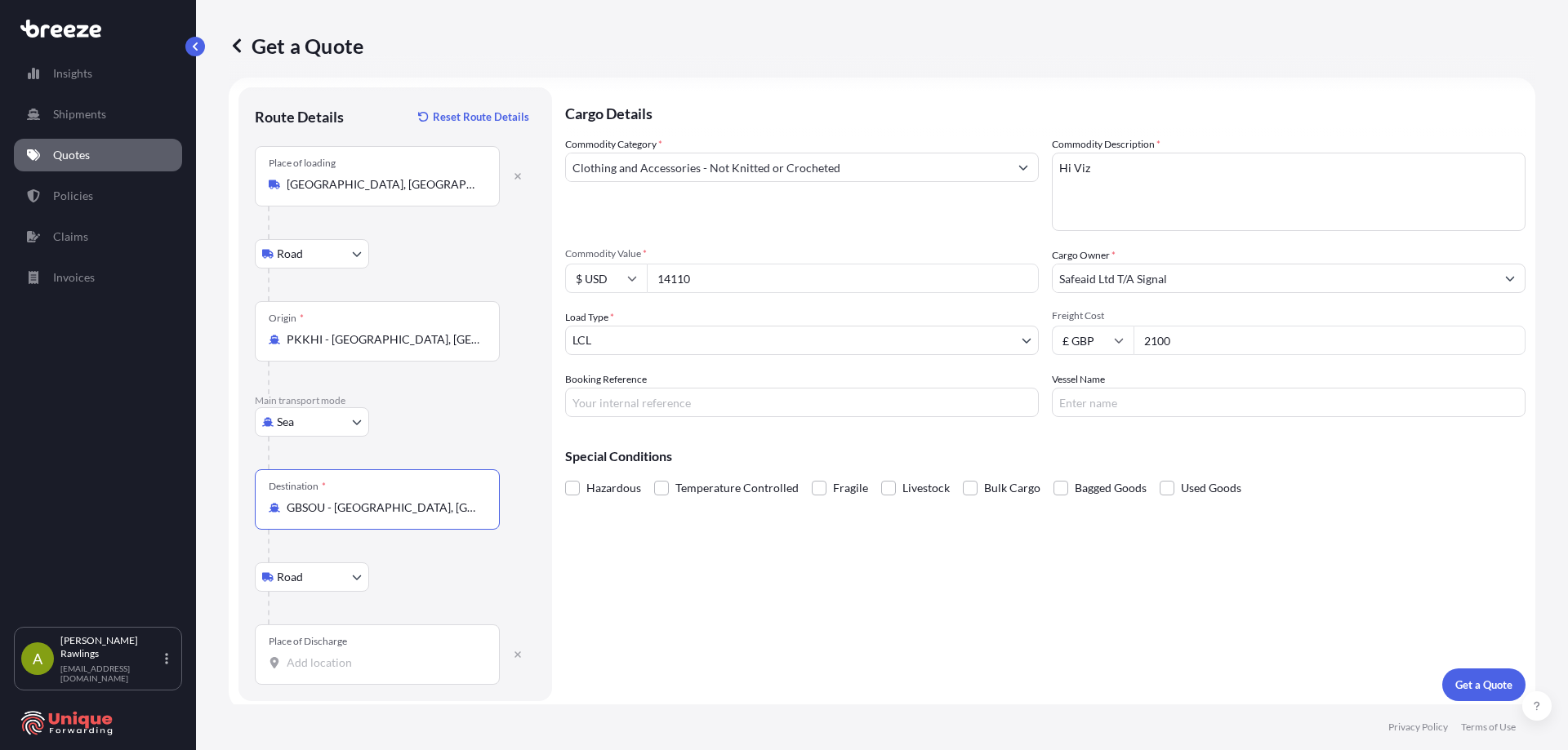
type input "GBSOU - [GEOGRAPHIC_DATA], [GEOGRAPHIC_DATA]"
click at [328, 663] on input "Place of Discharge" at bounding box center [383, 662] width 193 height 17
paste input "40303"
type input "40303"
type input "[STREET_ADDRESS]"
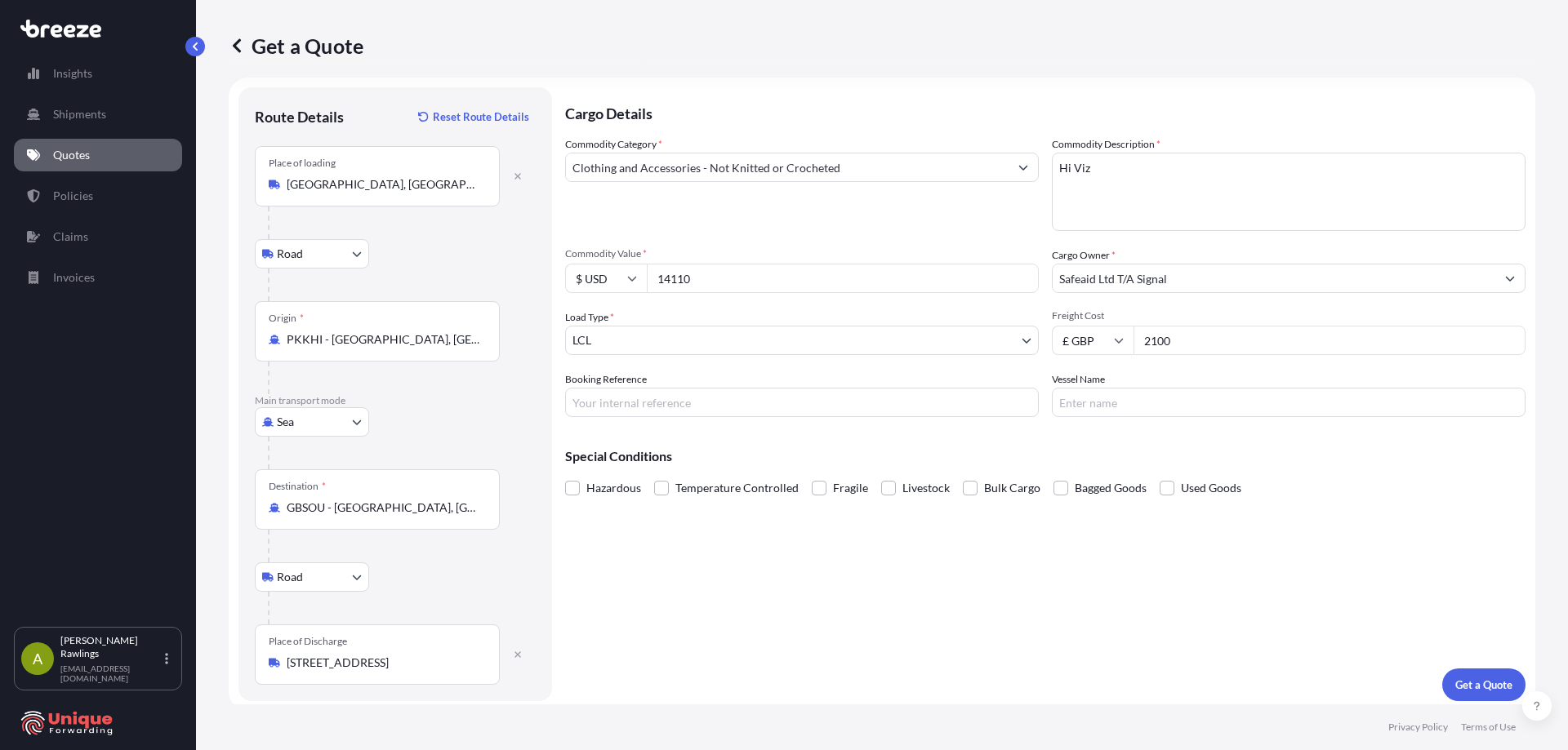
click at [619, 405] on input "Booking Reference" at bounding box center [801, 403] width 473 height 30
paste input "40303"
type input "#40303"
click at [697, 277] on input "14110" at bounding box center [843, 279] width 392 height 30
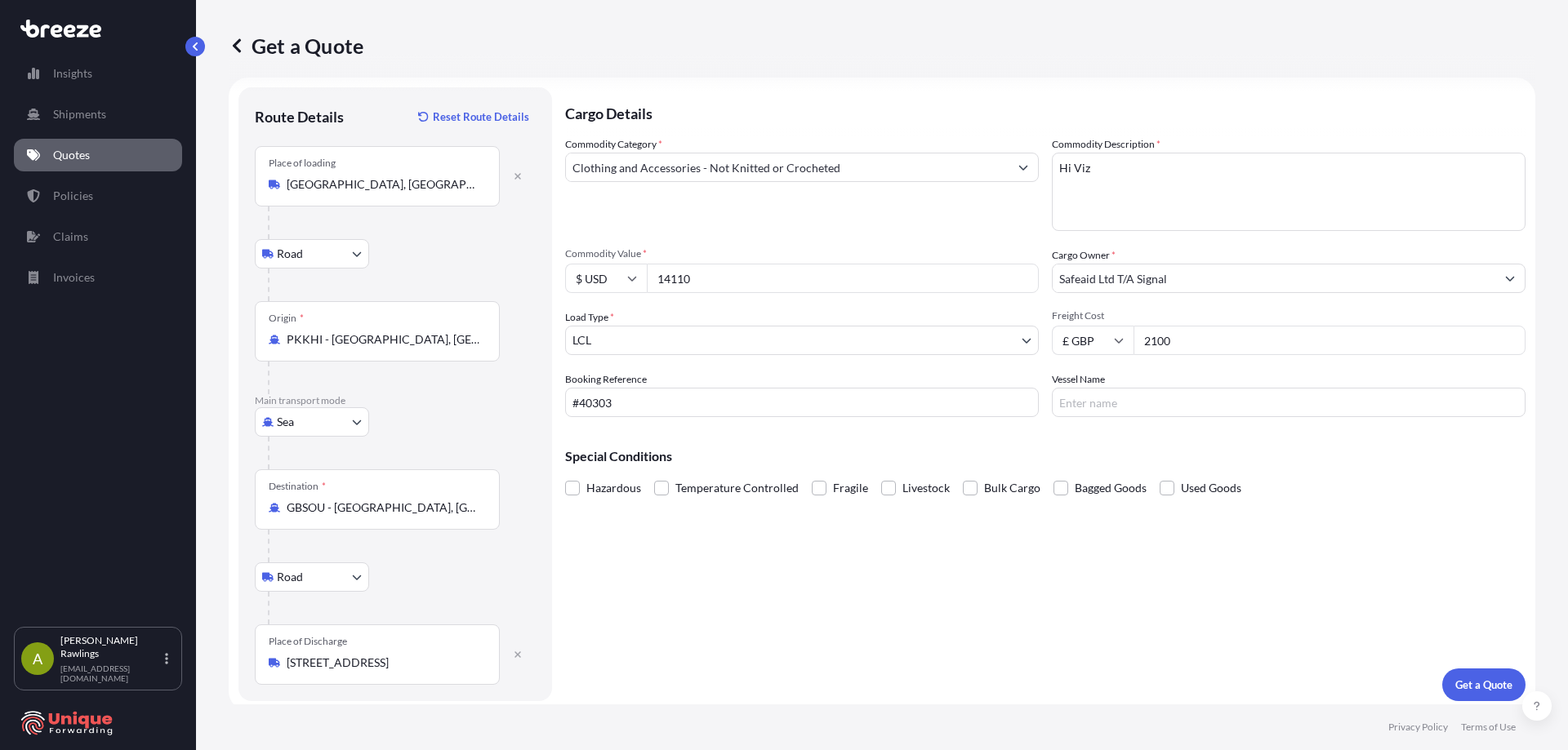
click at [697, 277] on input "14110" at bounding box center [843, 279] width 392 height 30
paste input "23400.0"
type input "23400.00"
click at [1046, 577] on div "Cargo Details Commodity Category * Clothing and Accessories - Not Knitted or Cr…" at bounding box center [1045, 395] width 961 height 614
drag, startPoint x: 1204, startPoint y: 340, endPoint x: 1107, endPoint y: 342, distance: 97.0
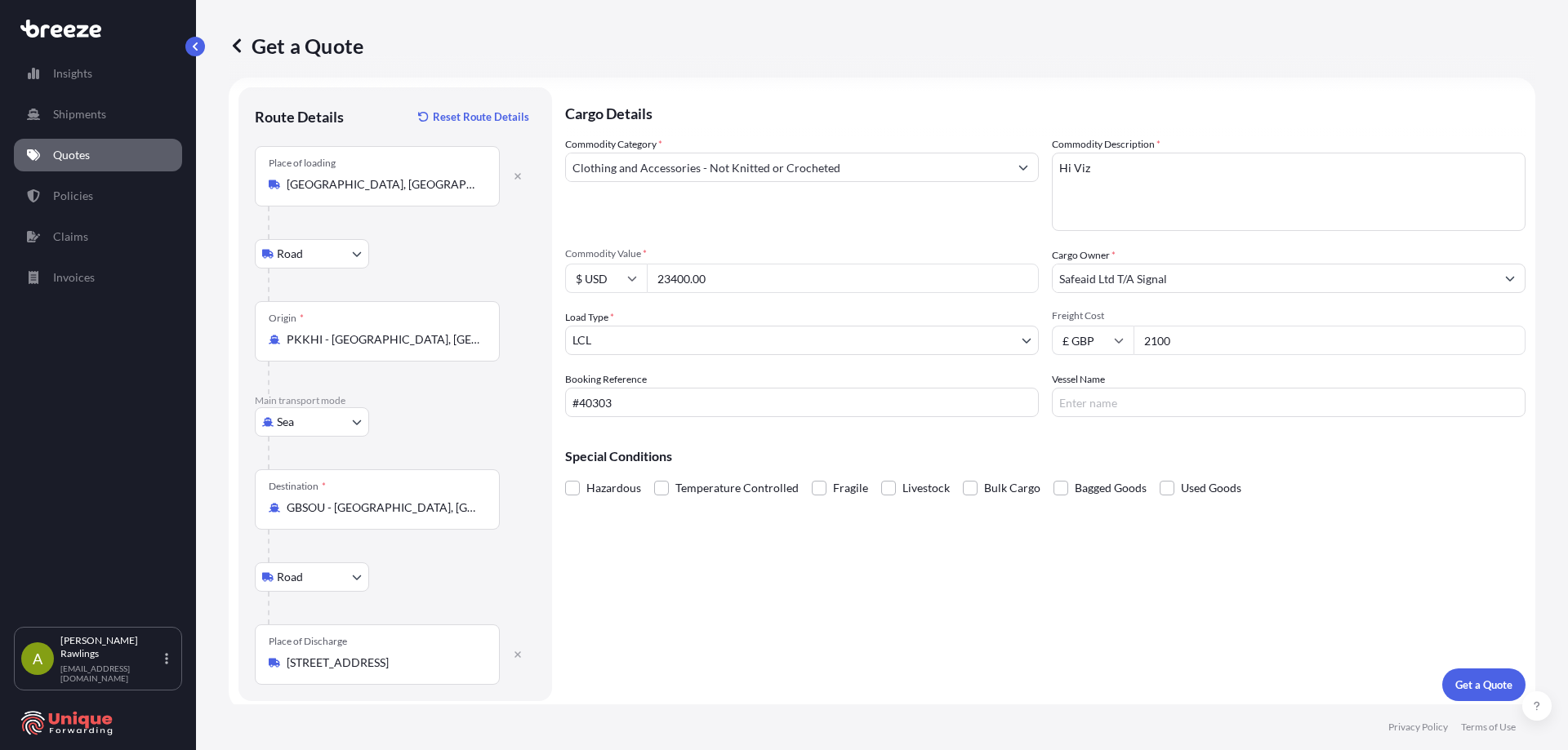
click at [1107, 342] on div "£ GBP 2100" at bounding box center [1287, 341] width 473 height 30
type input "650"
click at [1456, 695] on button "Get a Quote" at bounding box center [1483, 684] width 84 height 32
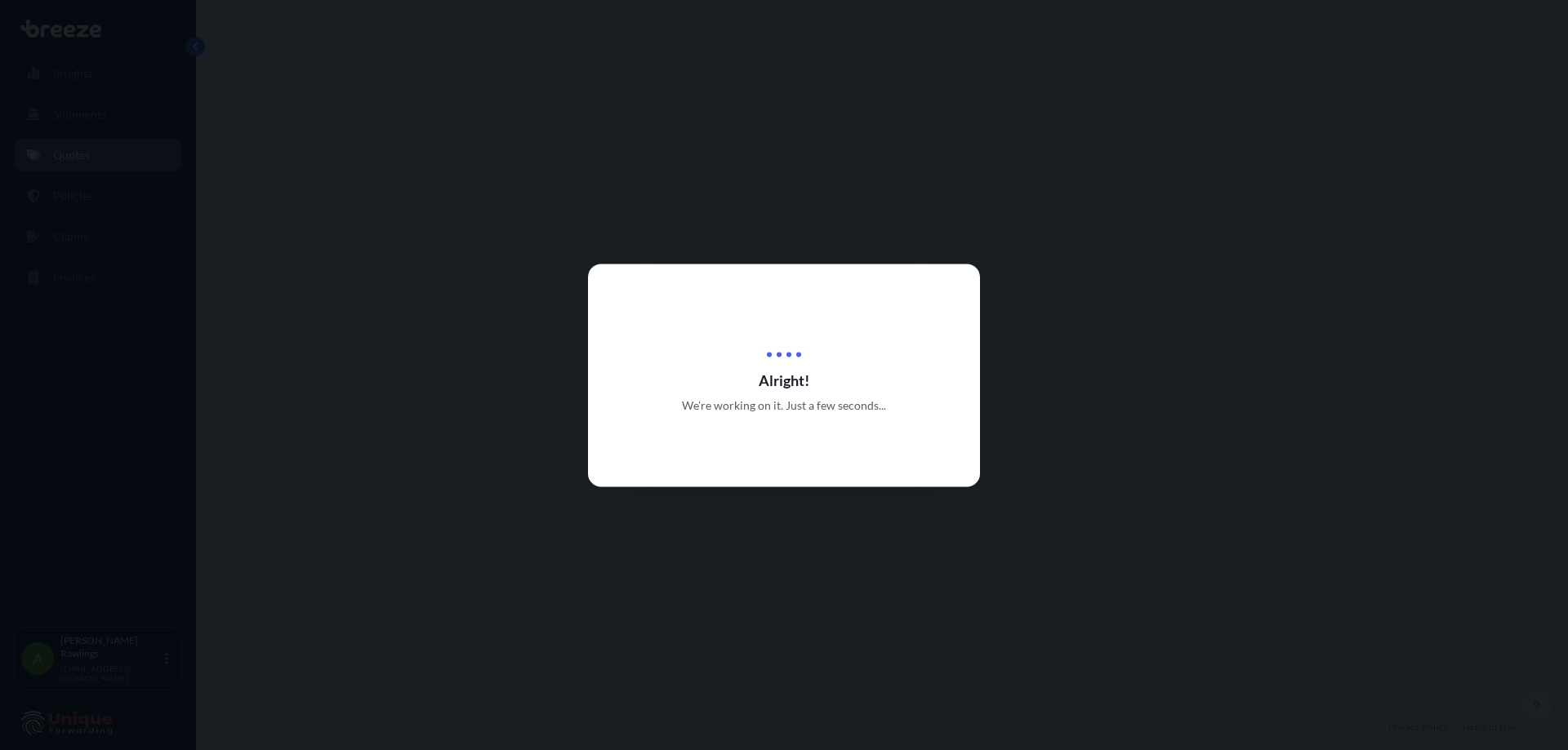
select select "Road"
select select "Sea"
select select "Road"
select select "1"
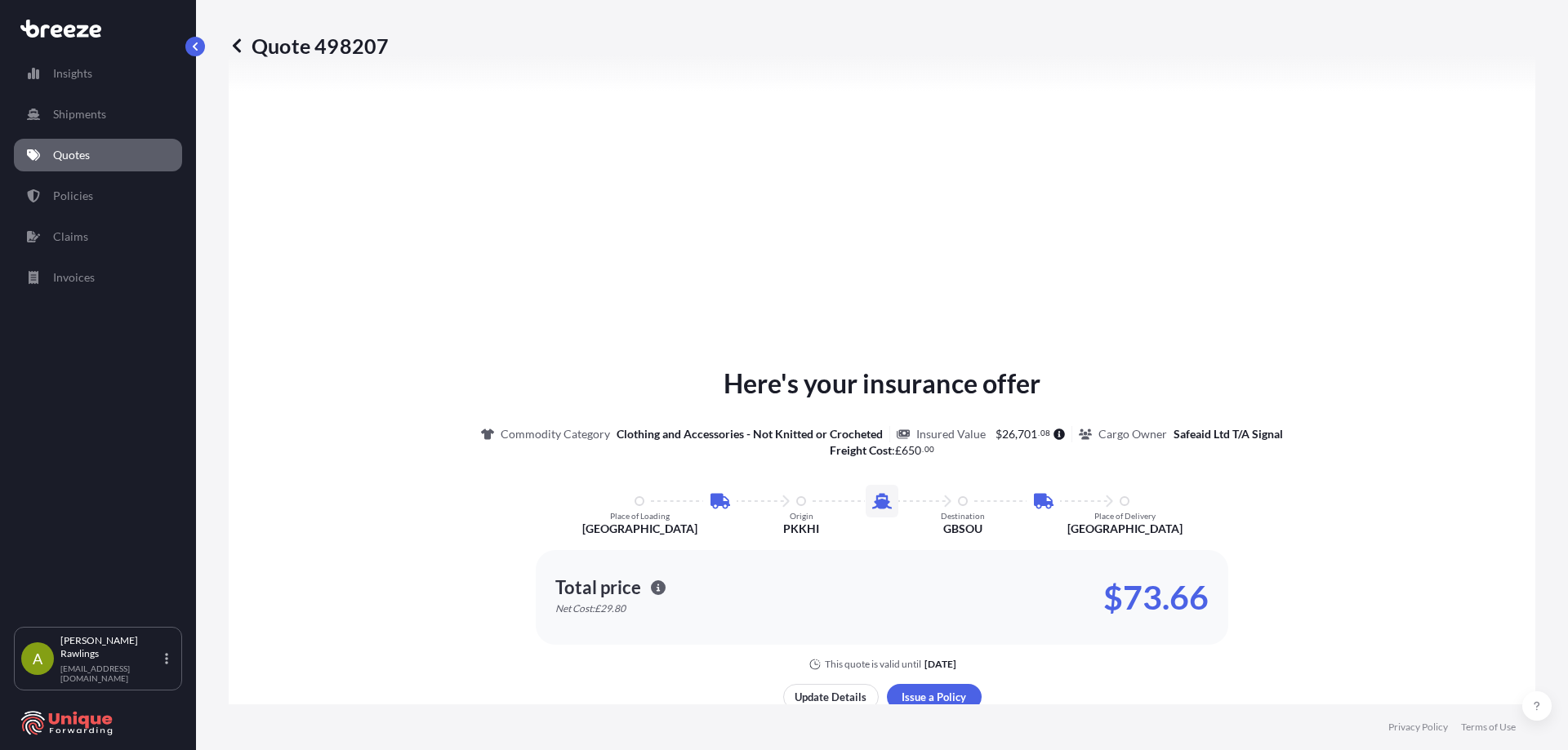
scroll to position [898, 0]
